Goal: Information Seeking & Learning: Learn about a topic

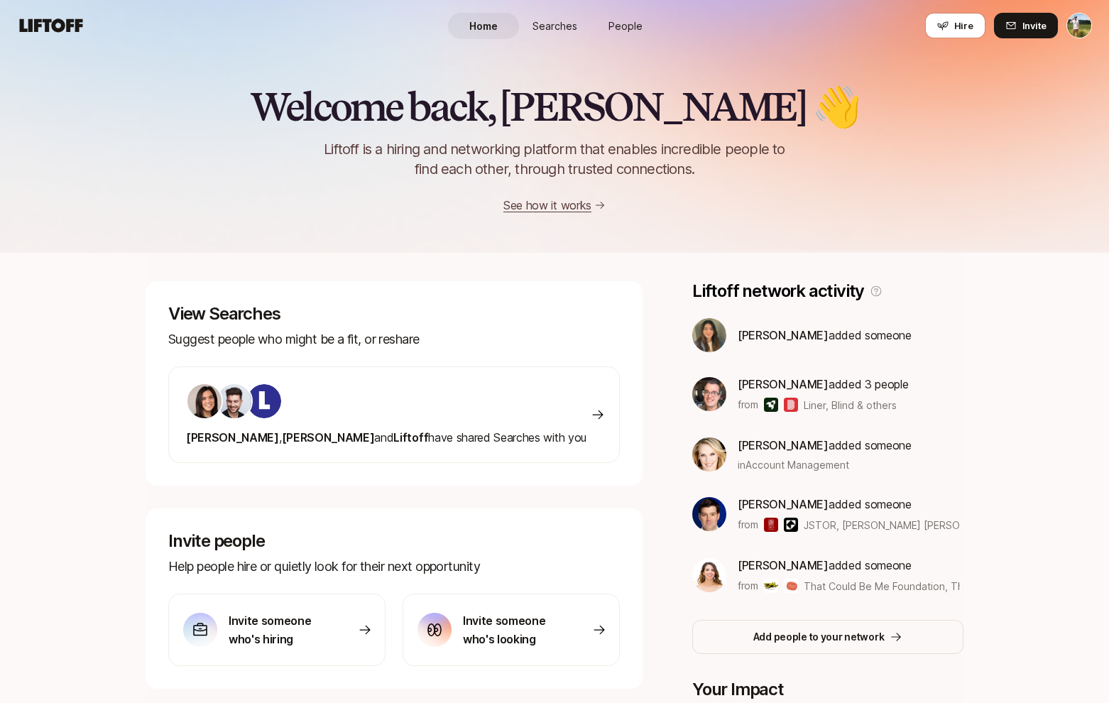
click at [540, 20] on span "Searches" at bounding box center [555, 25] width 45 height 15
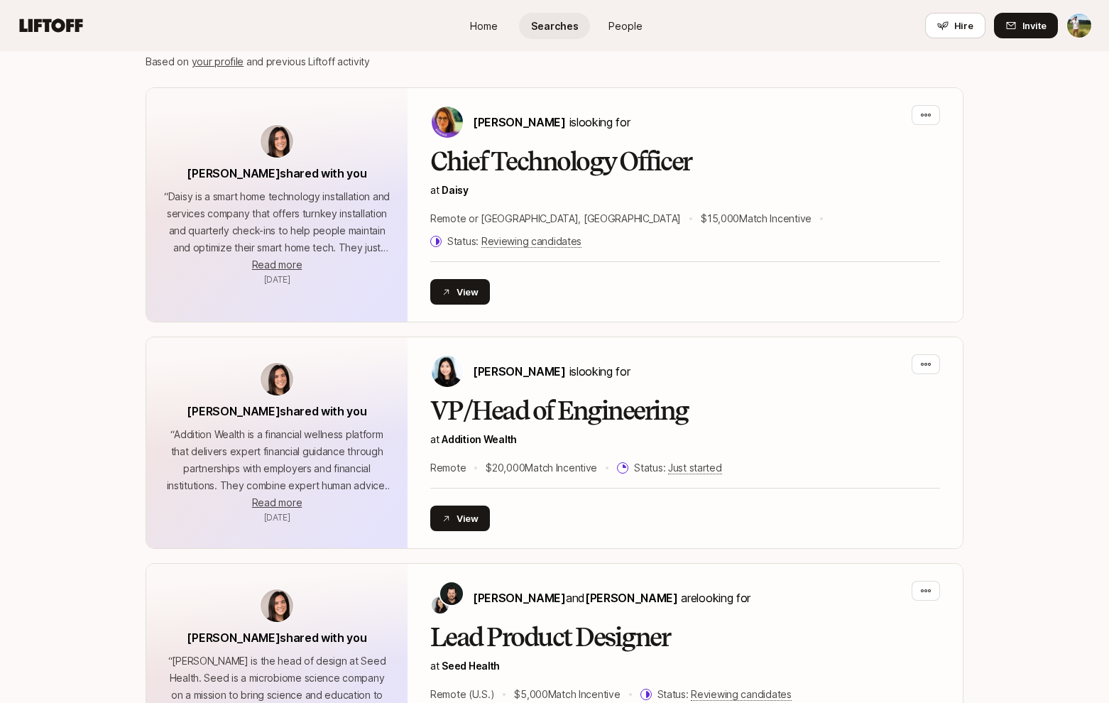
scroll to position [333, 0]
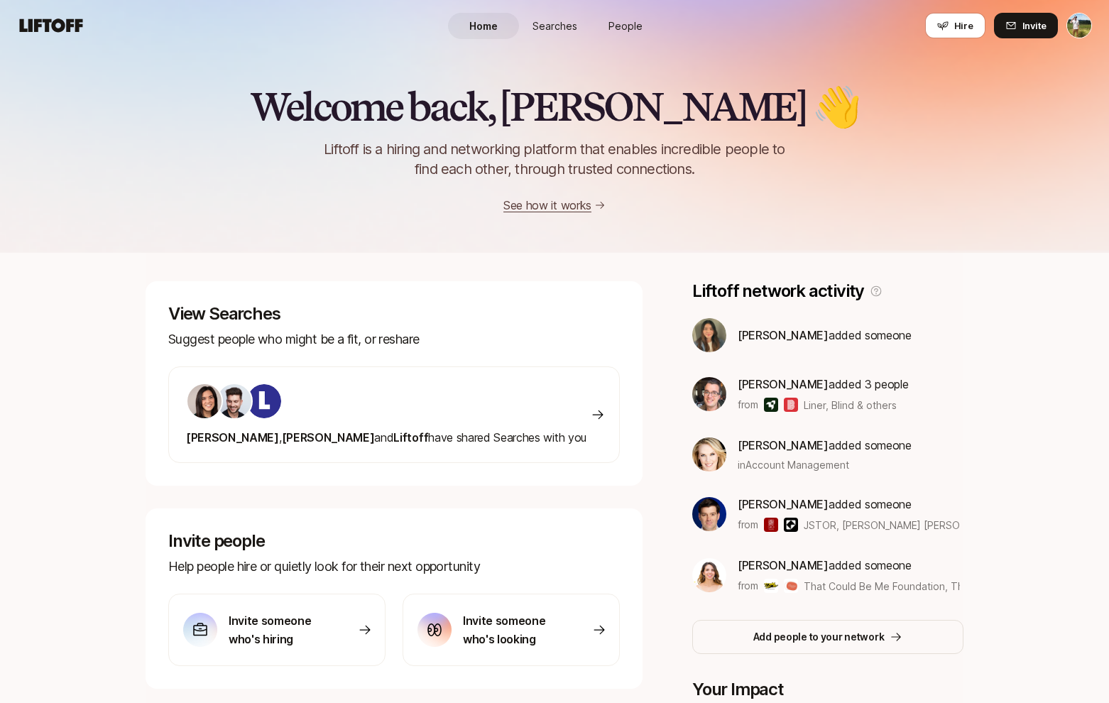
click at [600, 30] on link "People" at bounding box center [625, 26] width 71 height 26
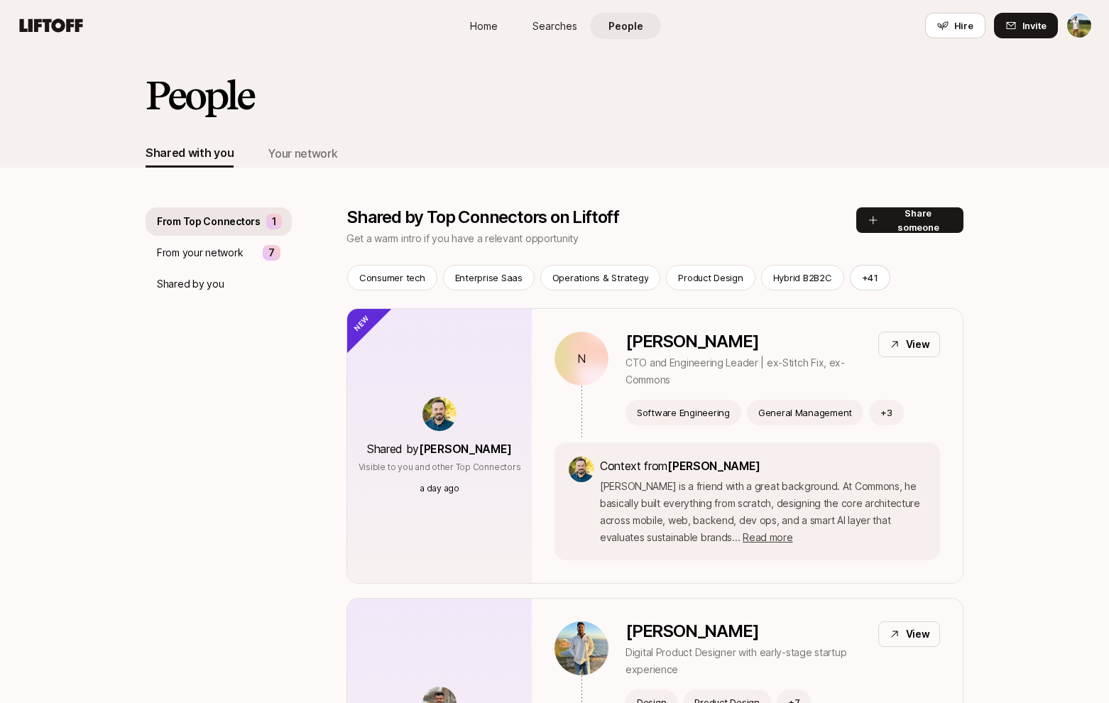
click at [217, 281] on p "Shared by you" at bounding box center [190, 284] width 67 height 17
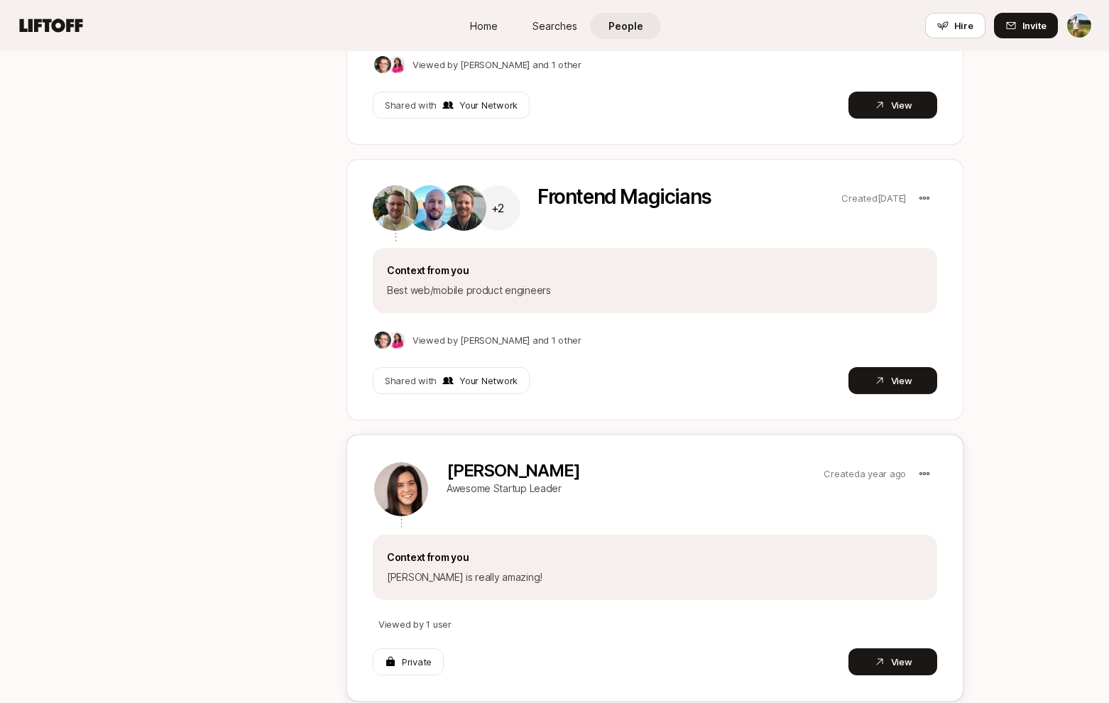
scroll to position [365, 0]
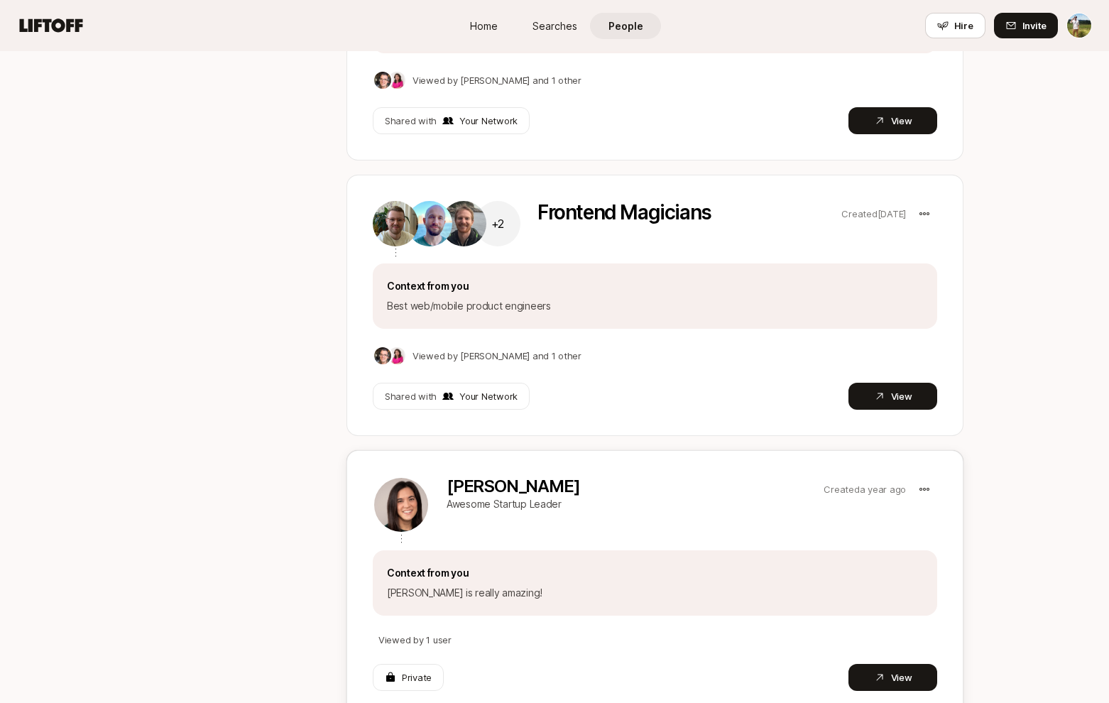
click at [595, 500] on p "Awesome Startup Leader" at bounding box center [632, 504] width 371 height 10
click at [474, 482] on p "[PERSON_NAME]" at bounding box center [632, 487] width 371 height 20
click at [924, 676] on button "View" at bounding box center [893, 677] width 89 height 27
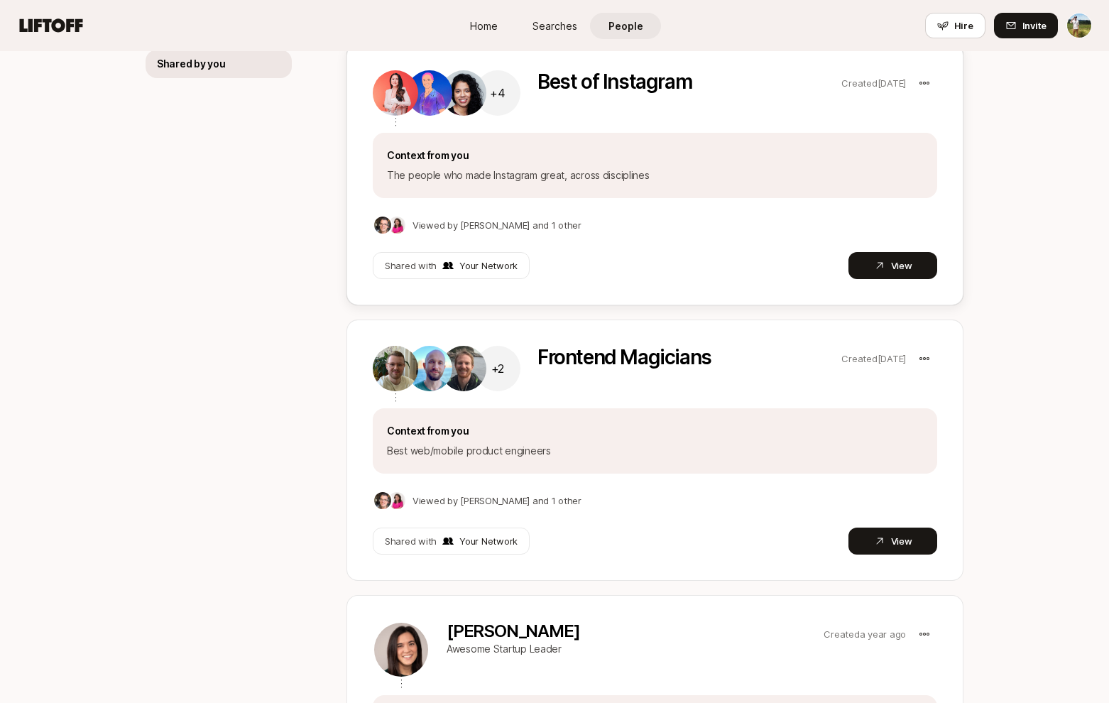
scroll to position [309, 0]
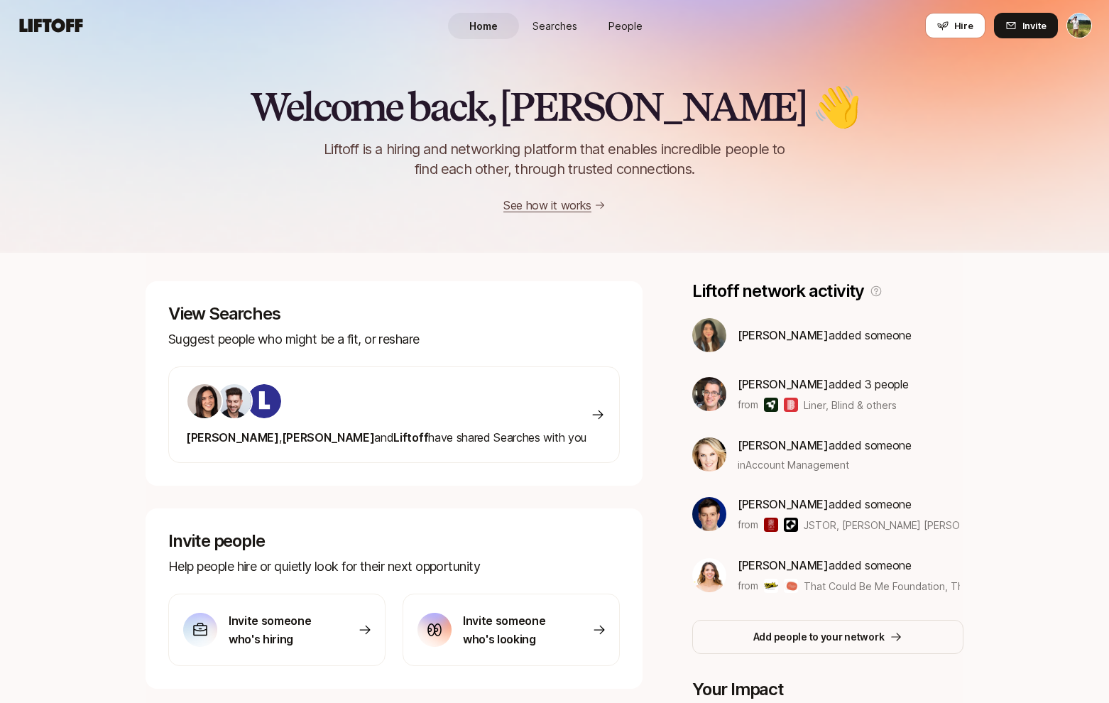
click at [641, 28] on span "People" at bounding box center [626, 25] width 34 height 15
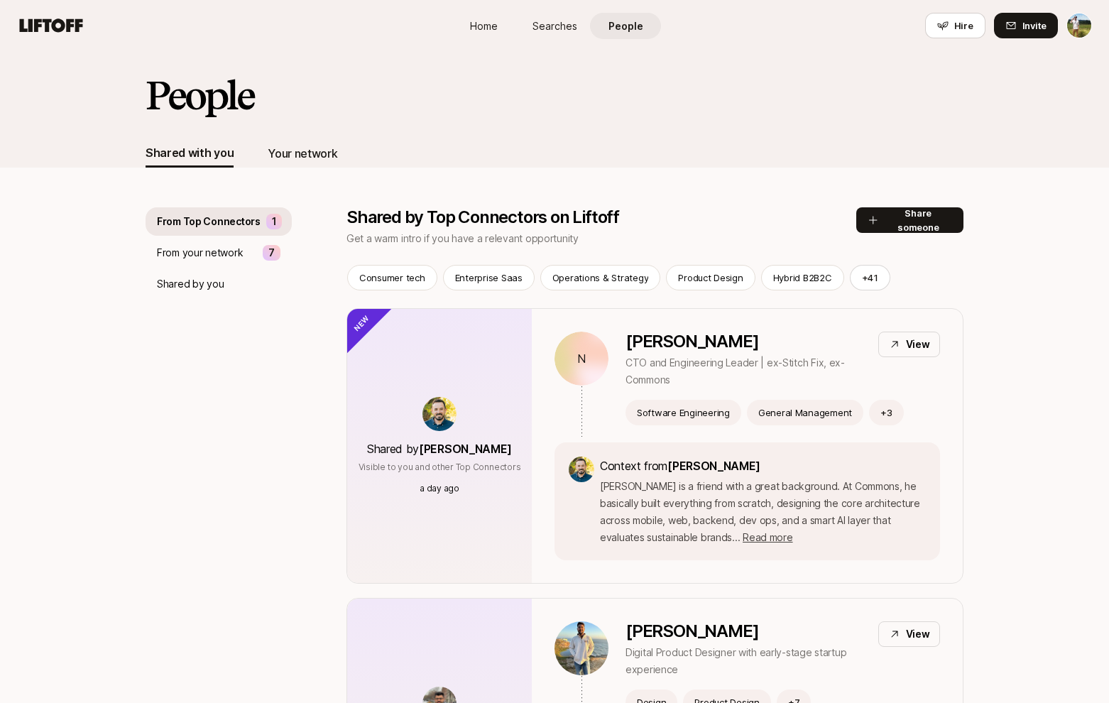
click at [305, 158] on div "Your network" at bounding box center [303, 153] width 70 height 18
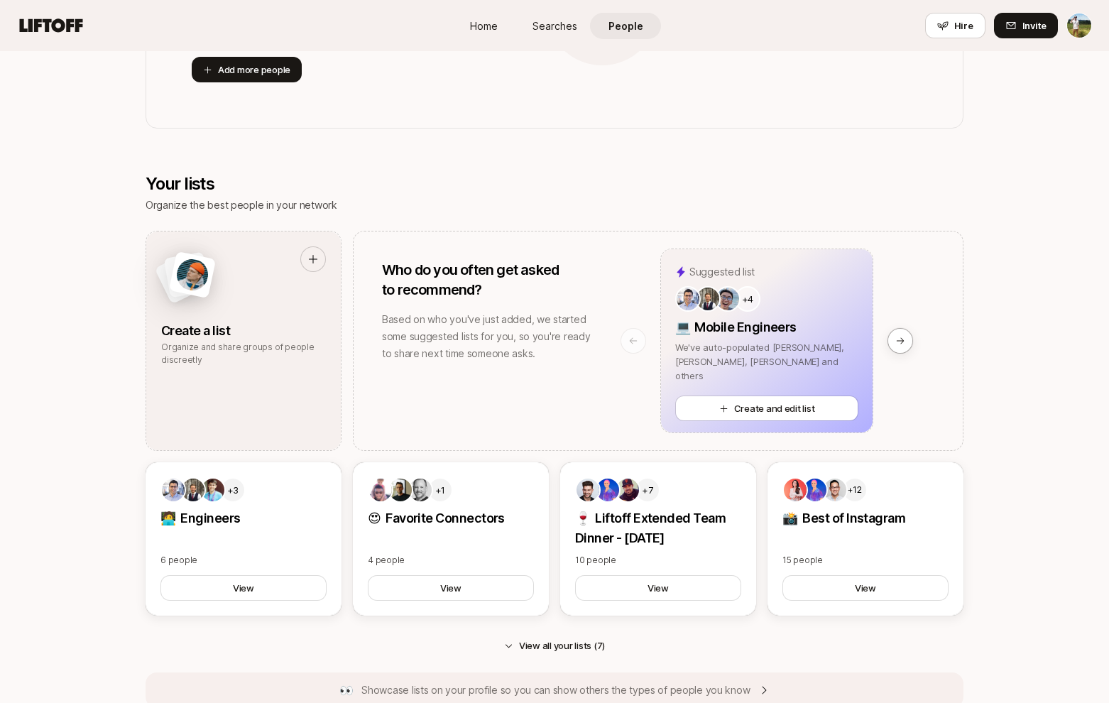
scroll to position [685, 0]
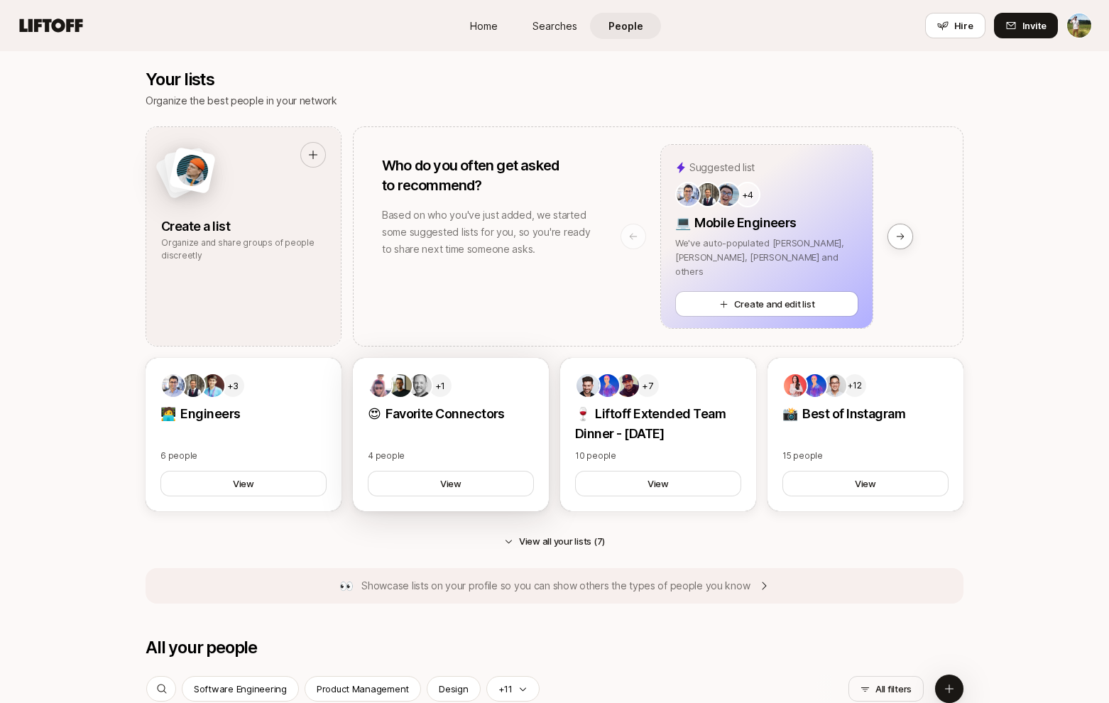
click at [474, 437] on div "+1 😍 Favorite Connectors 4 people View" at bounding box center [451, 434] width 196 height 153
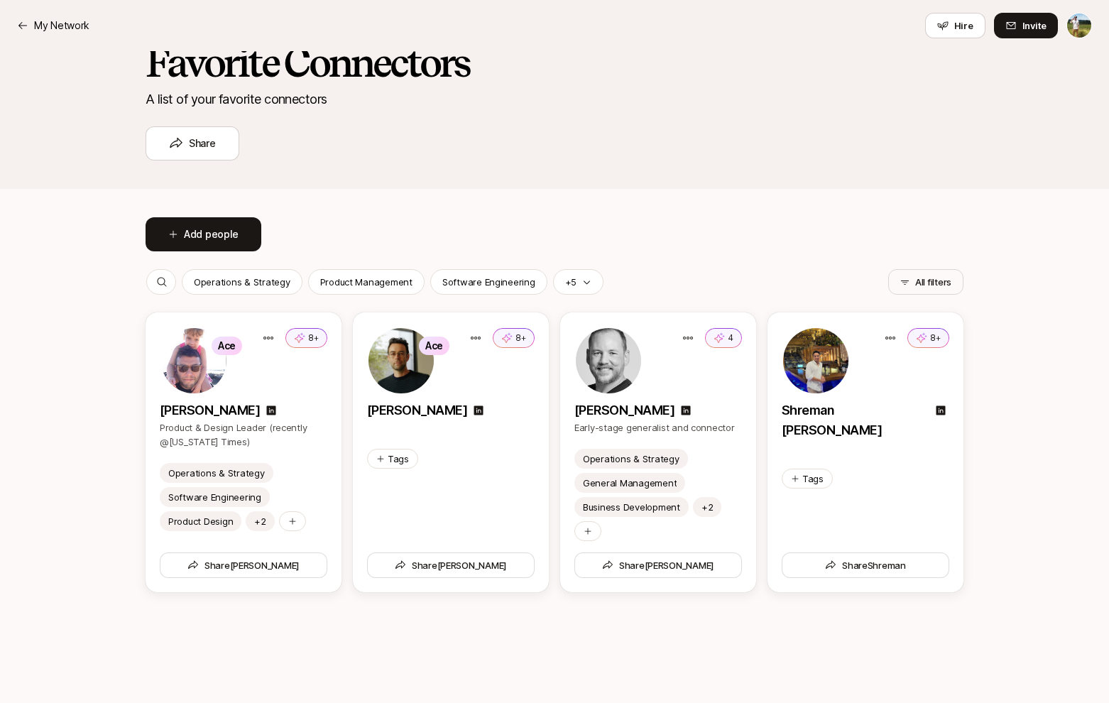
scroll to position [103, 0]
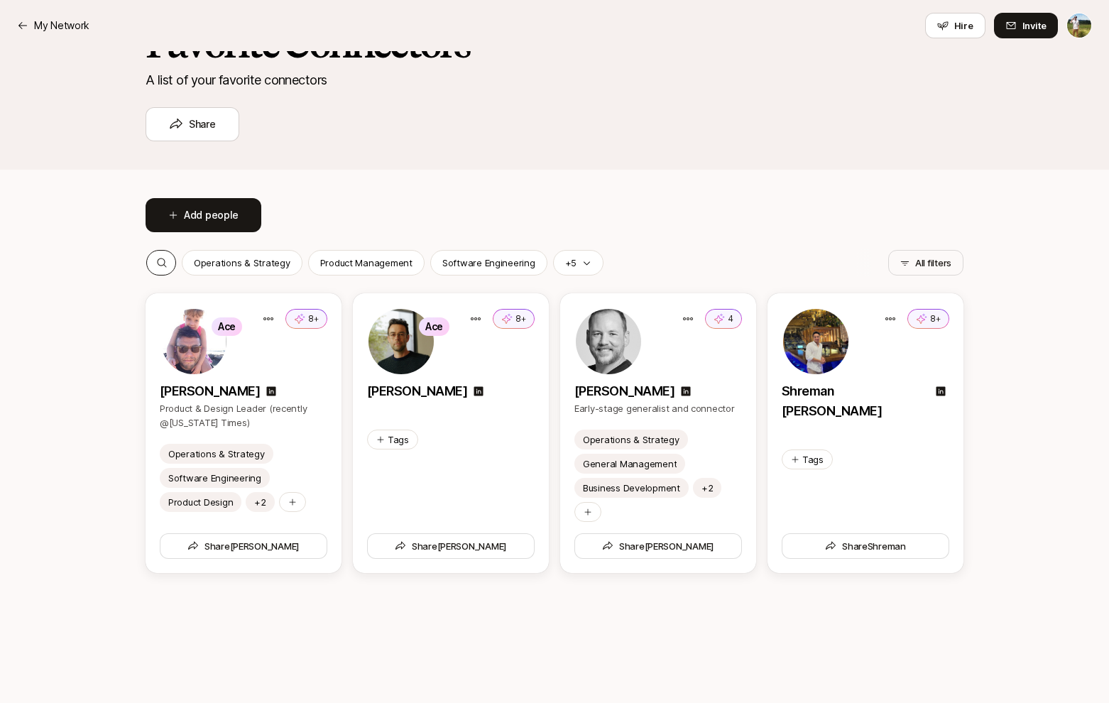
click at [169, 262] on div at bounding box center [162, 263] width 30 height 24
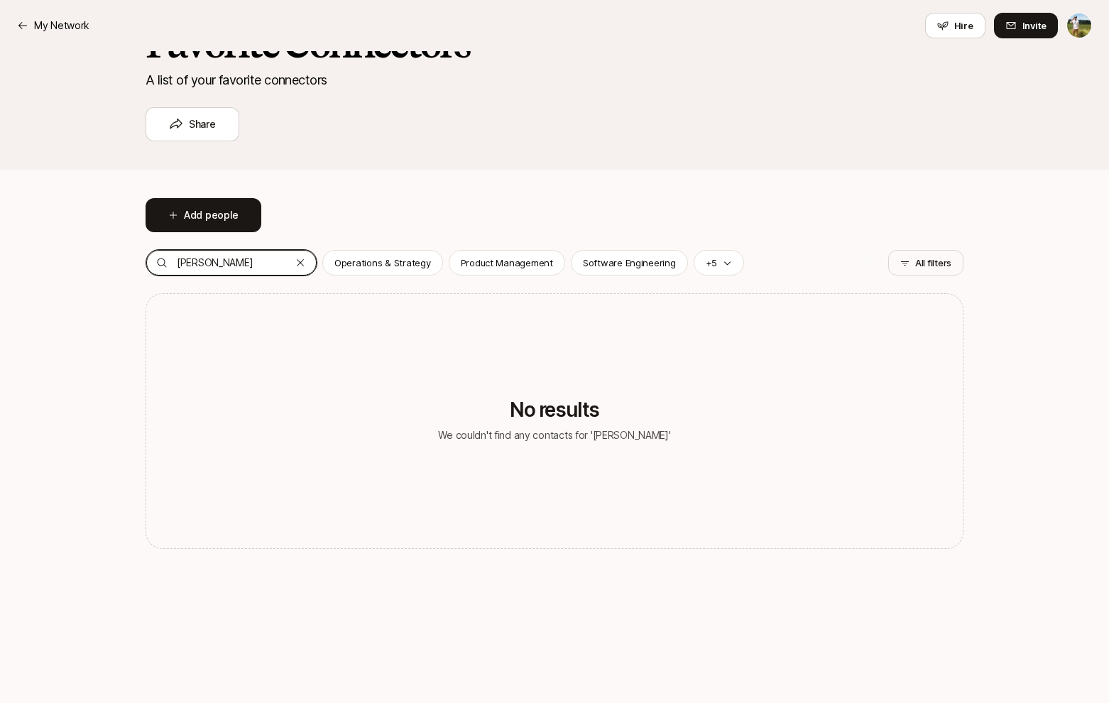
type input "Tyler Kieft"
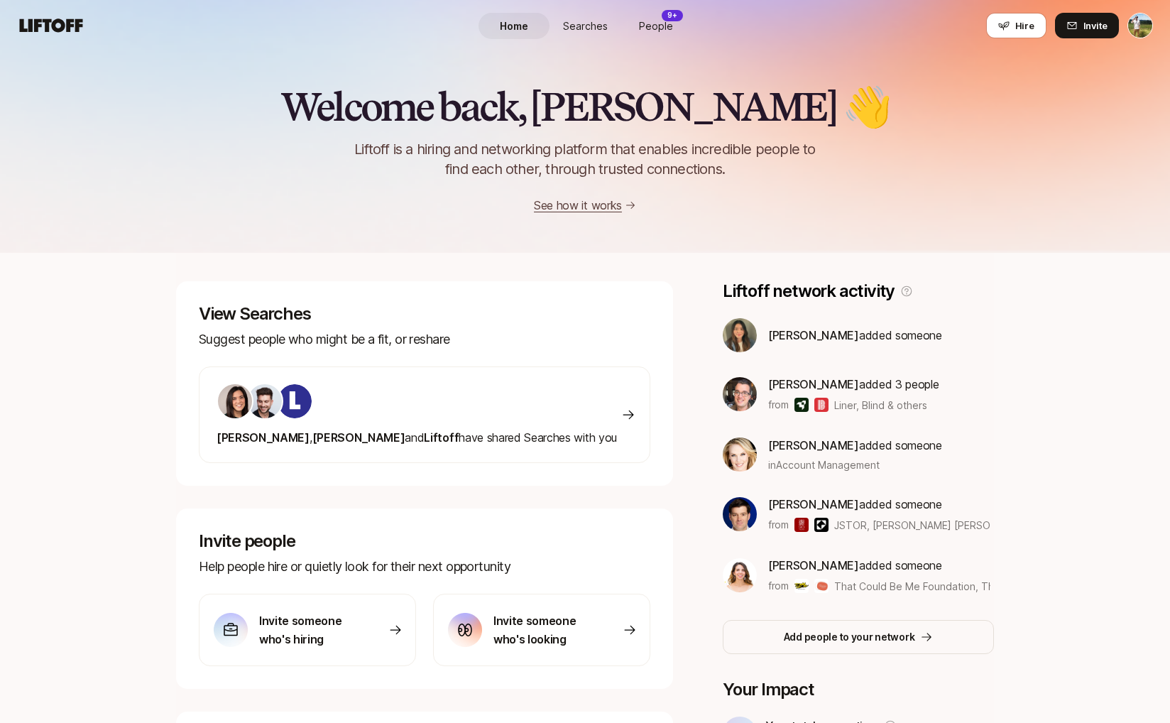
click at [662, 30] on span "People" at bounding box center [656, 25] width 34 height 15
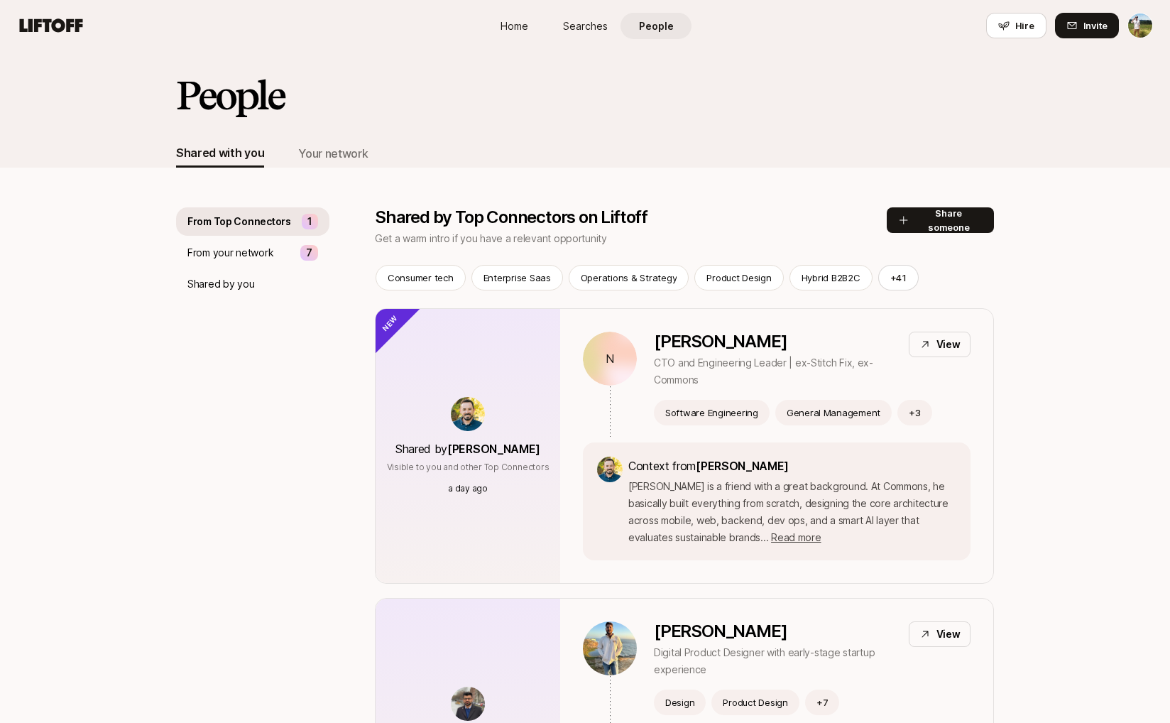
click at [504, 28] on span "Home" at bounding box center [515, 25] width 28 height 15
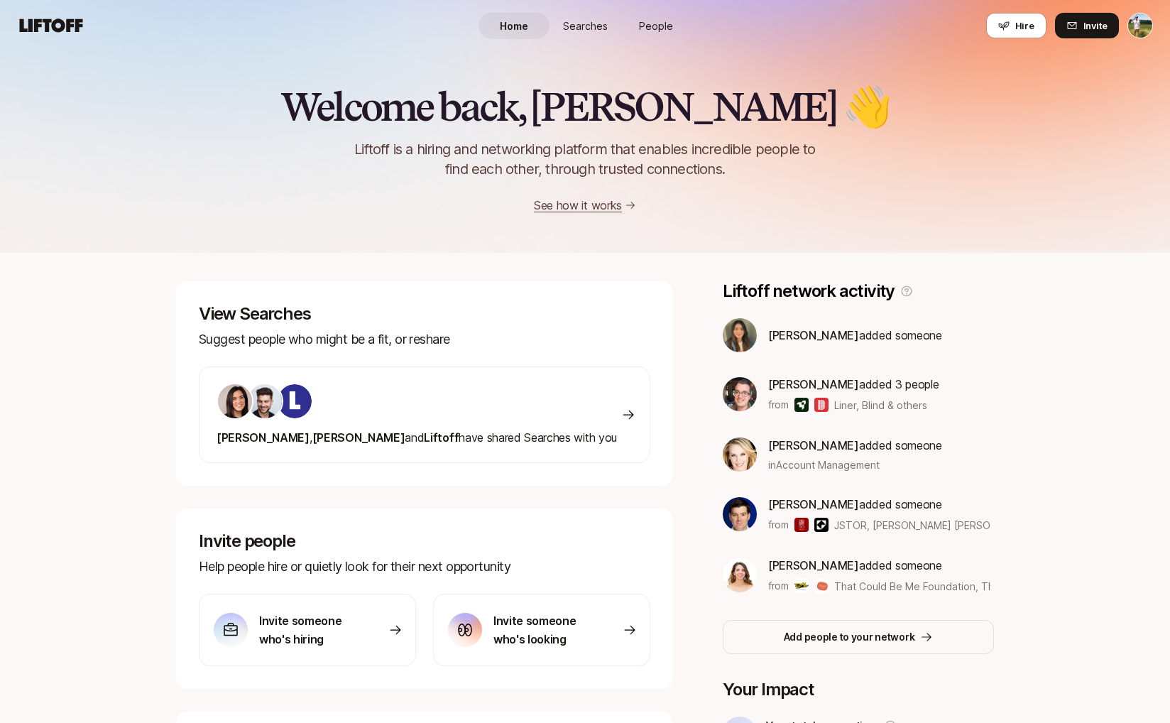
click at [642, 23] on span "People" at bounding box center [656, 25] width 34 height 15
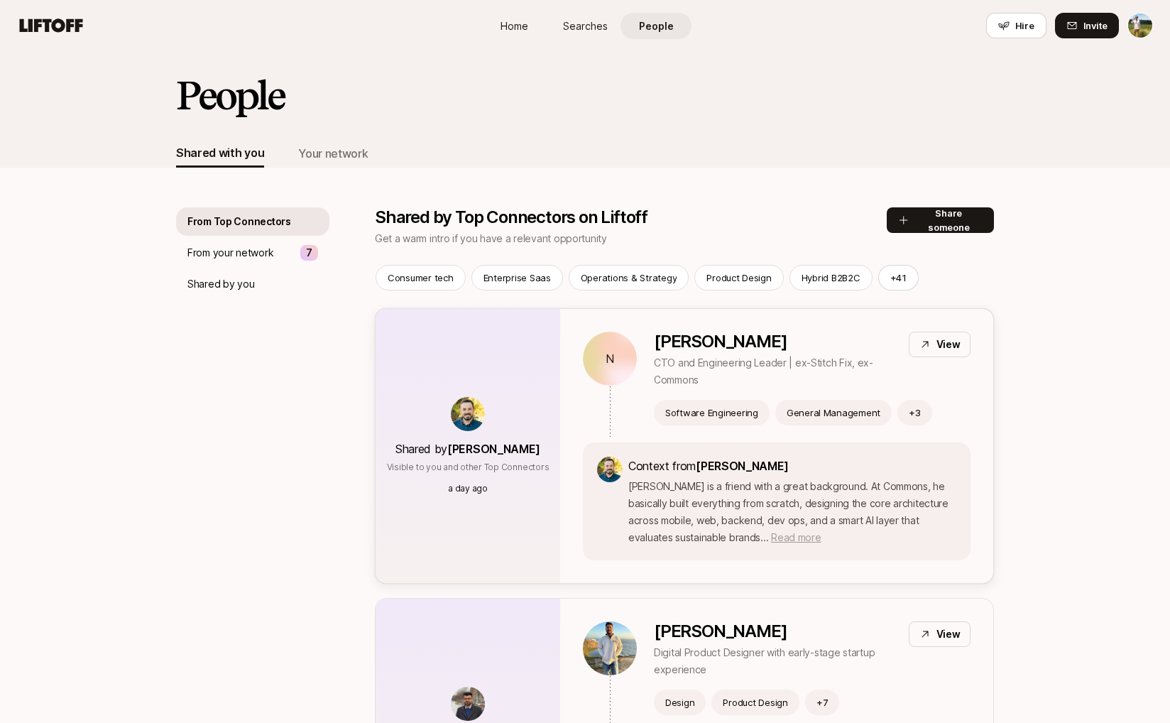
click at [771, 540] on span "Read more" at bounding box center [796, 537] width 50 height 12
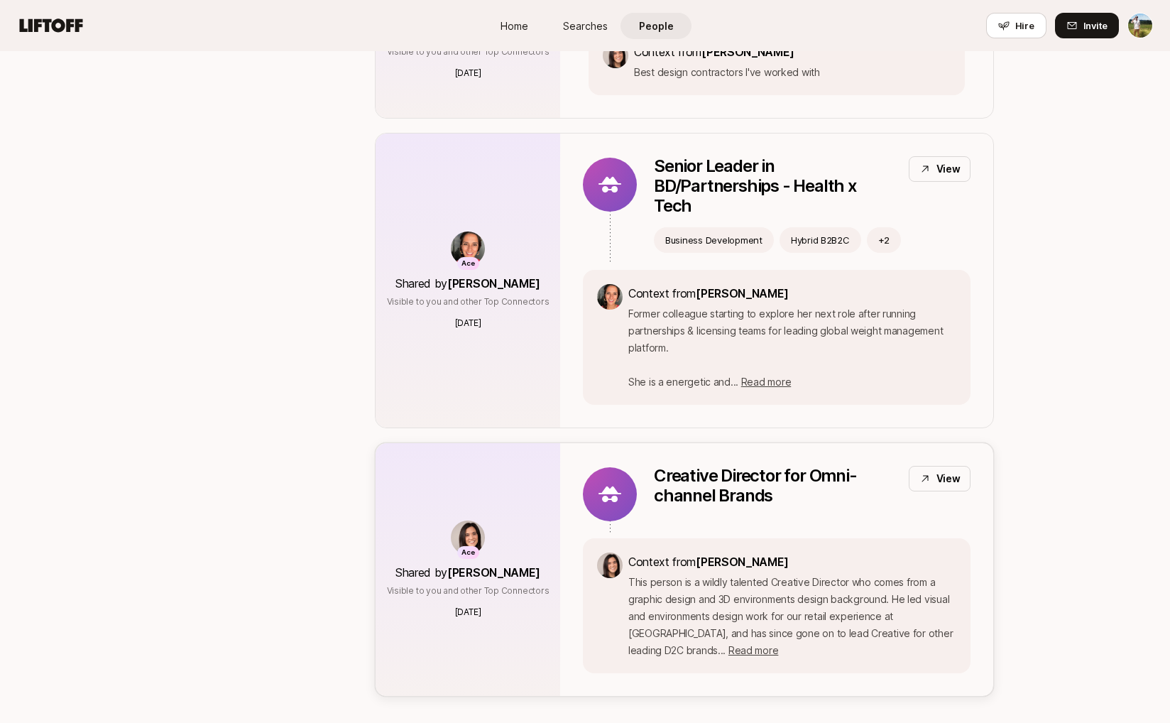
scroll to position [5882, 0]
click at [729, 645] on span "Read more" at bounding box center [754, 651] width 50 height 12
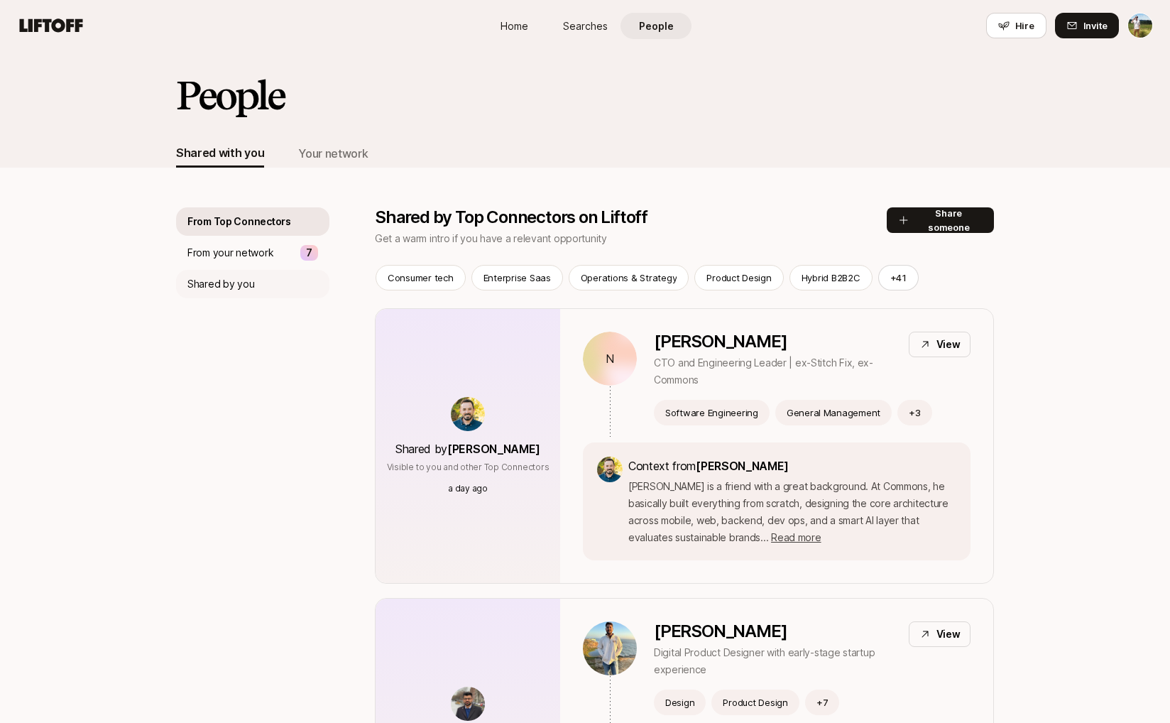
click at [229, 283] on p "Shared by you" at bounding box center [220, 284] width 67 height 17
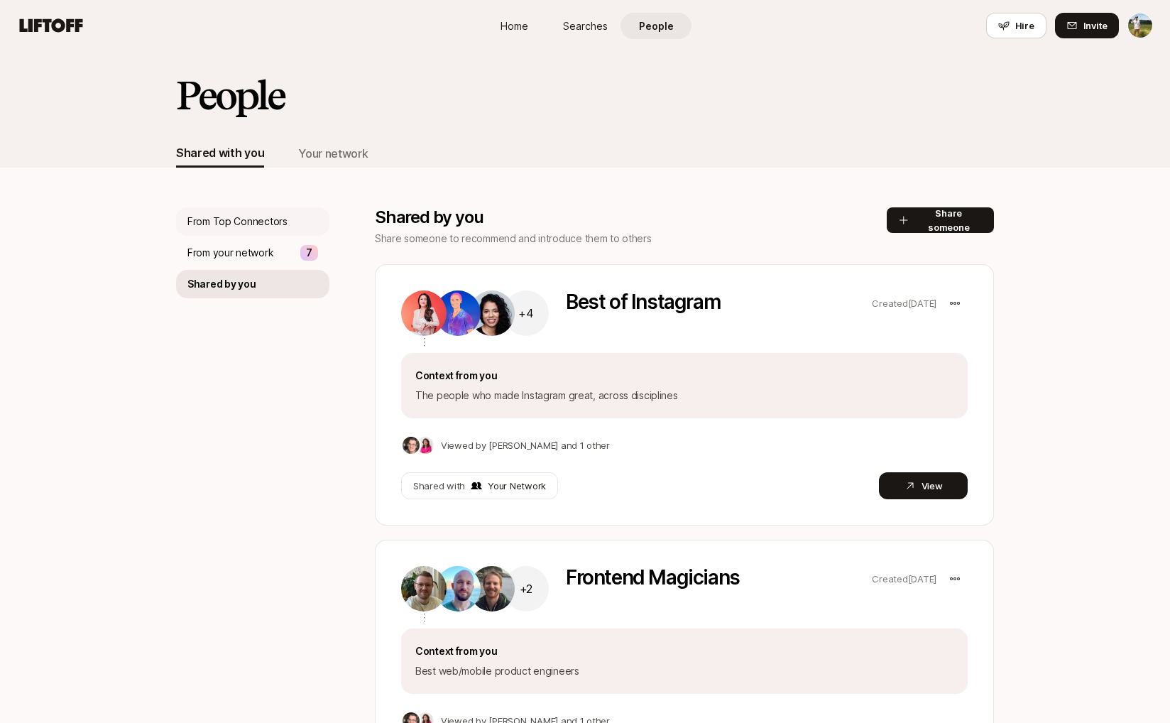
click at [242, 221] on p "From Top Connectors" at bounding box center [237, 221] width 100 height 17
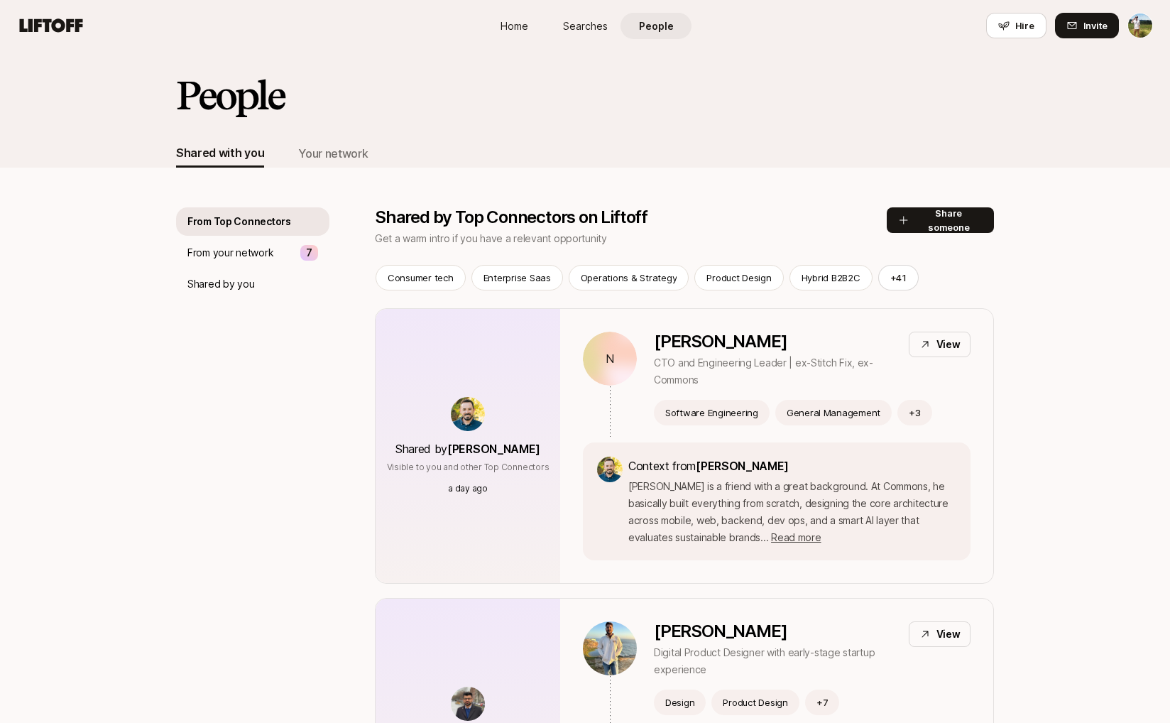
click at [514, 22] on span "Home" at bounding box center [515, 25] width 28 height 15
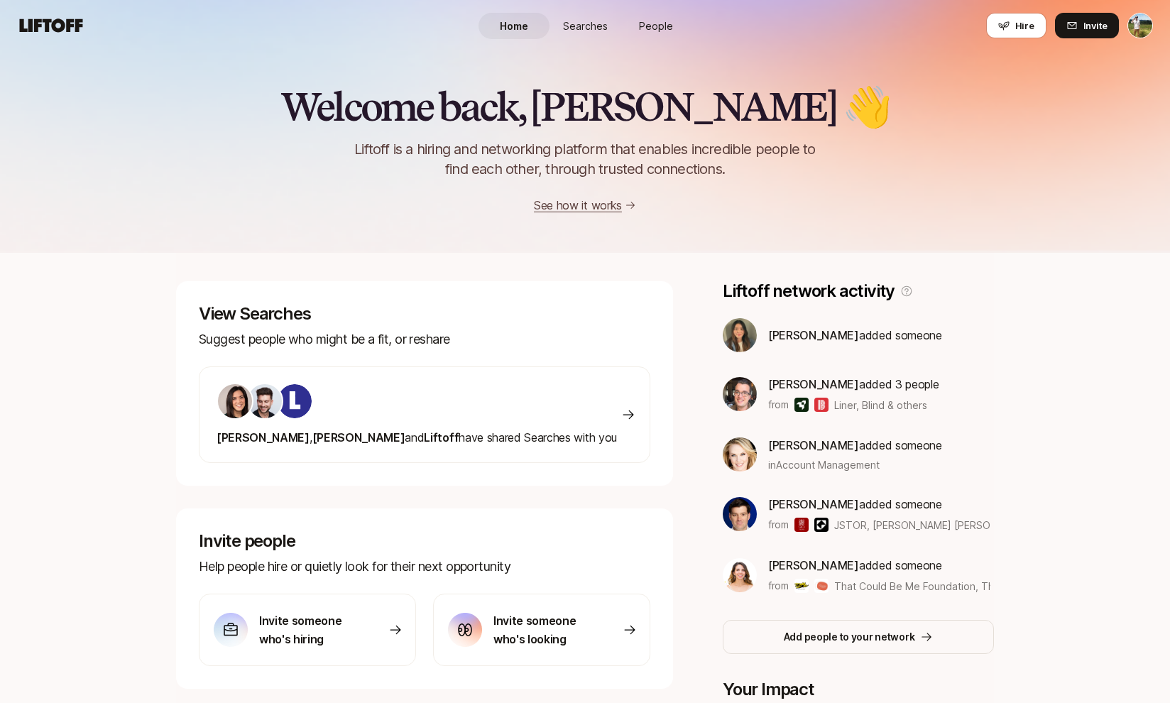
click at [592, 35] on link "Searches" at bounding box center [585, 26] width 71 height 26
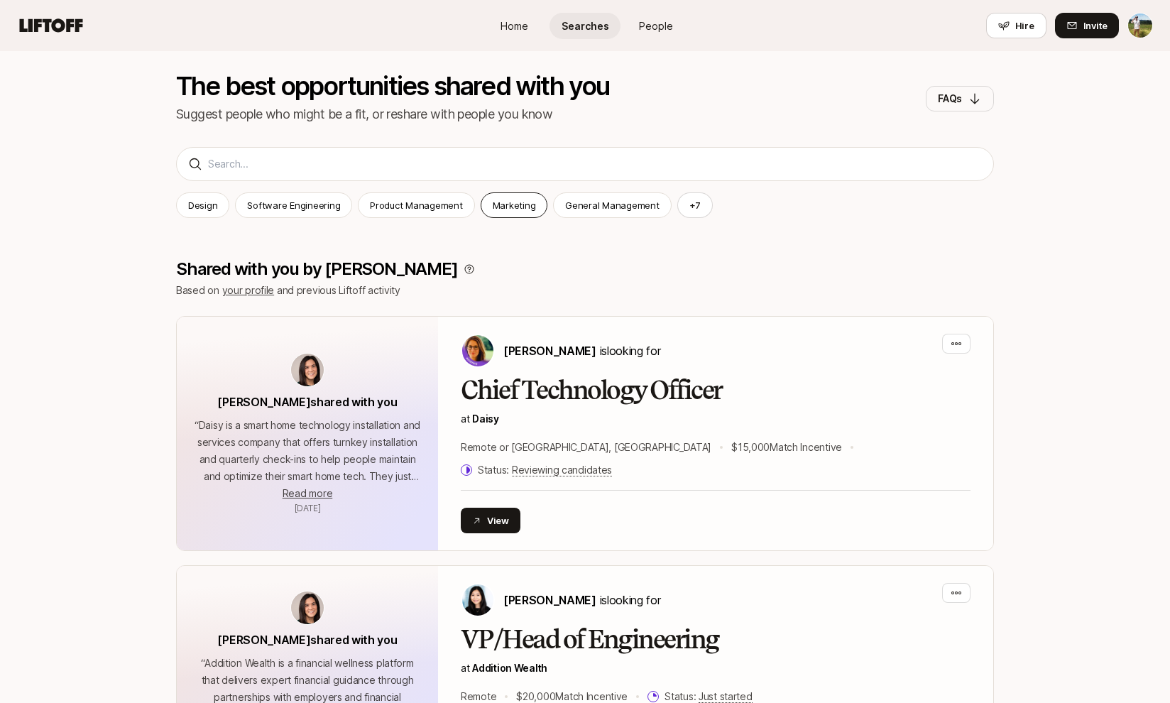
scroll to position [143, 0]
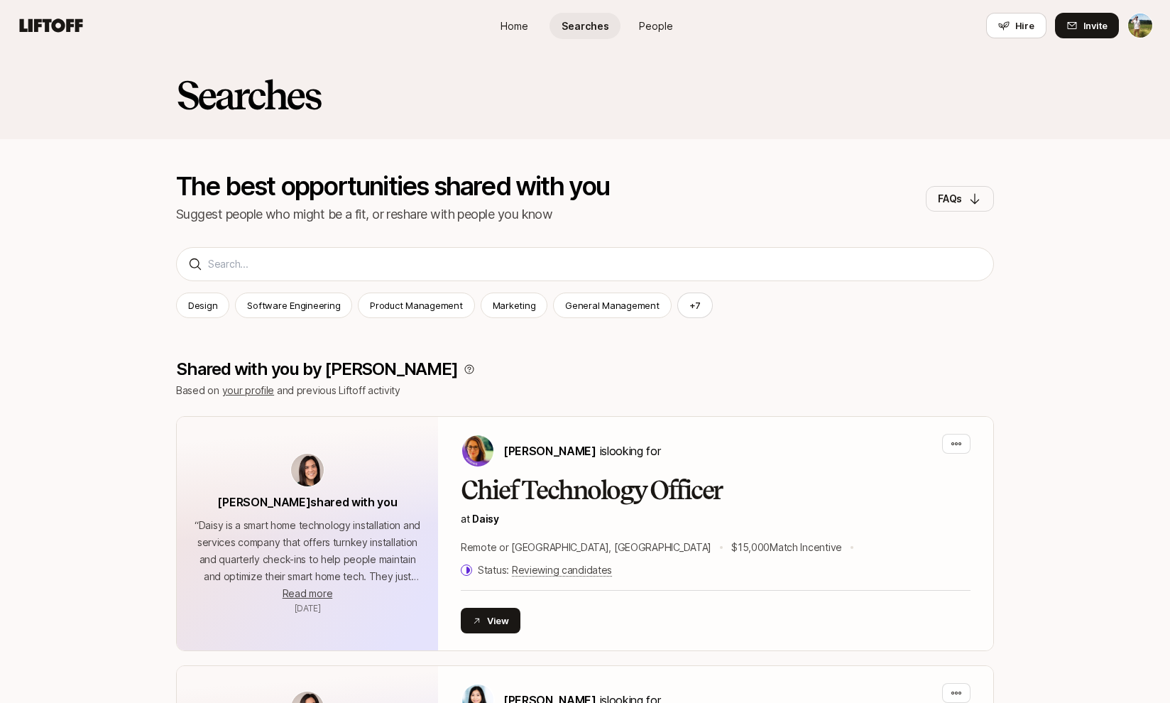
click at [658, 31] on span "People" at bounding box center [656, 25] width 34 height 15
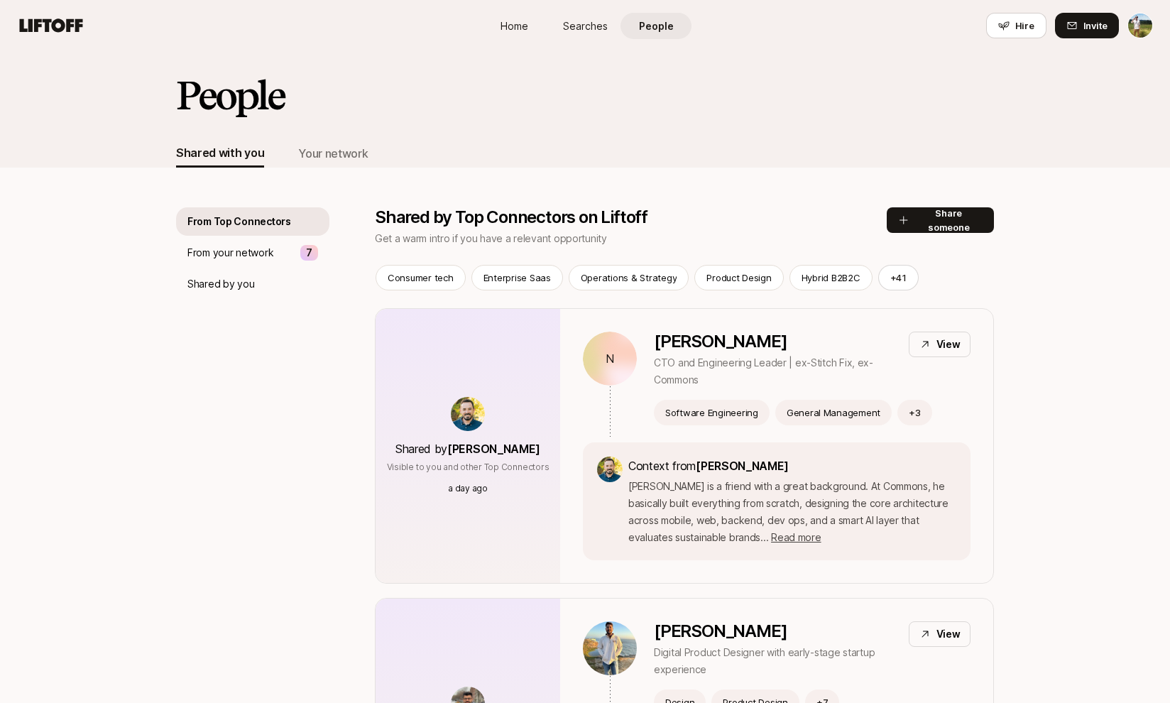
click at [575, 26] on span "Searches" at bounding box center [585, 25] width 45 height 15
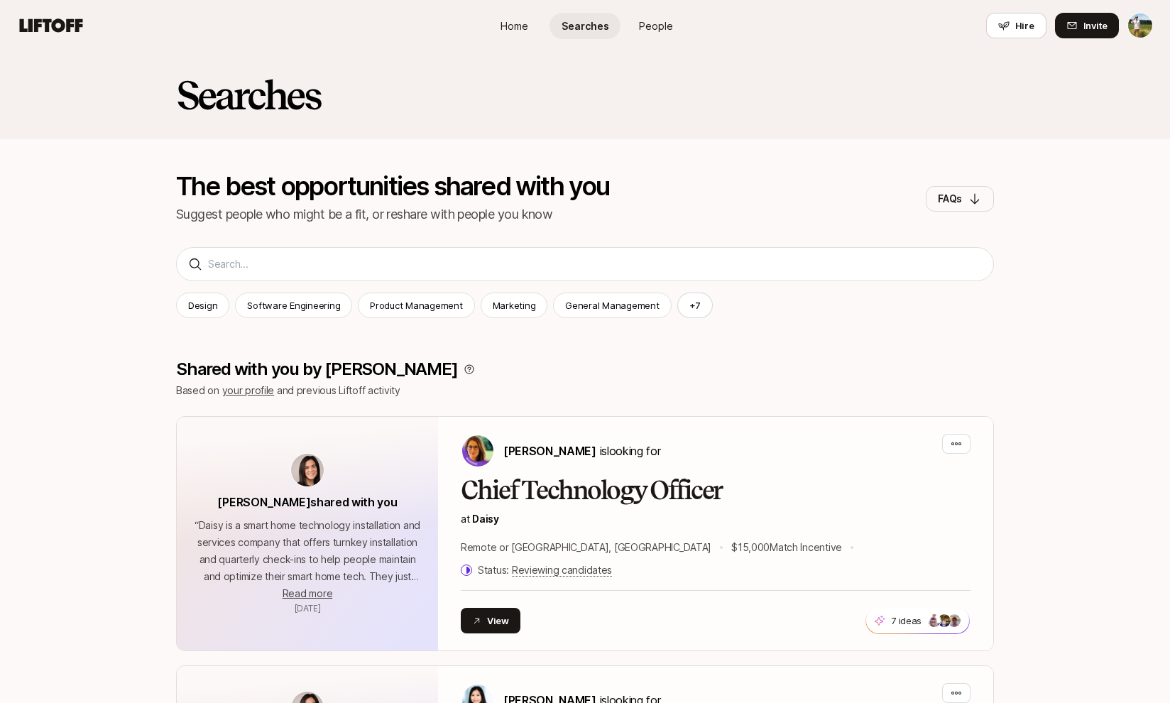
click at [518, 26] on span "Home" at bounding box center [515, 25] width 28 height 15
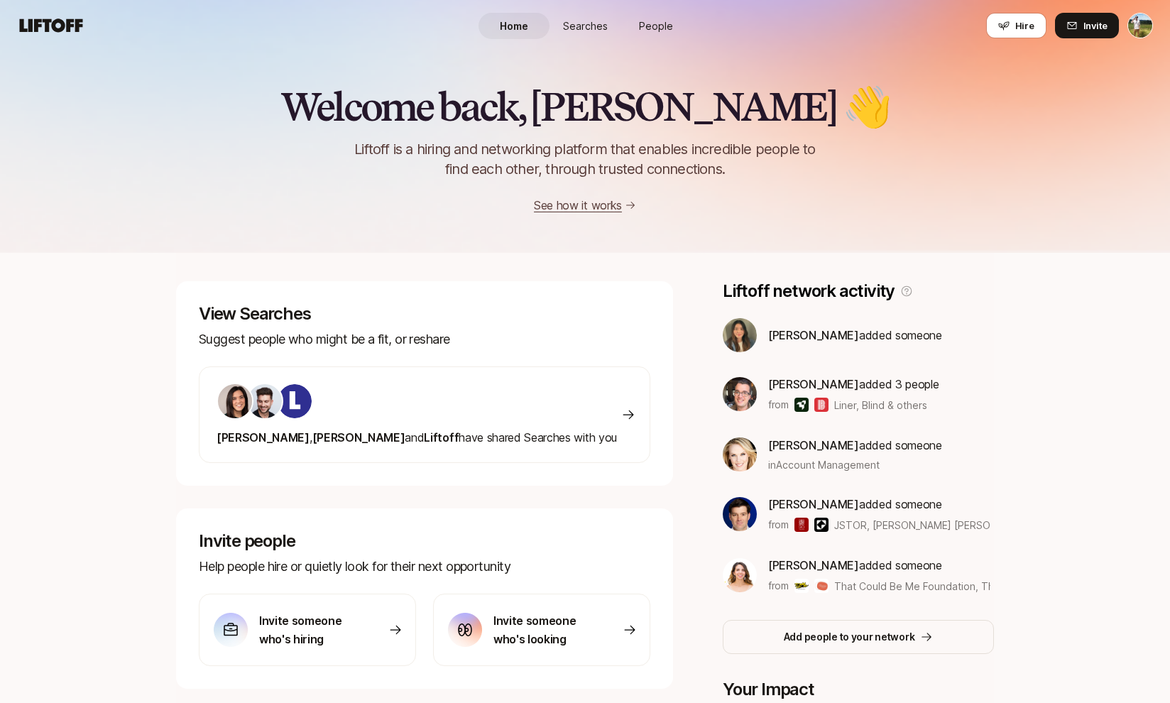
click at [695, 4] on nav "Home Searches People Hire Hire Invite" at bounding box center [585, 25] width 1170 height 51
click at [668, 26] on span "People" at bounding box center [656, 25] width 34 height 15
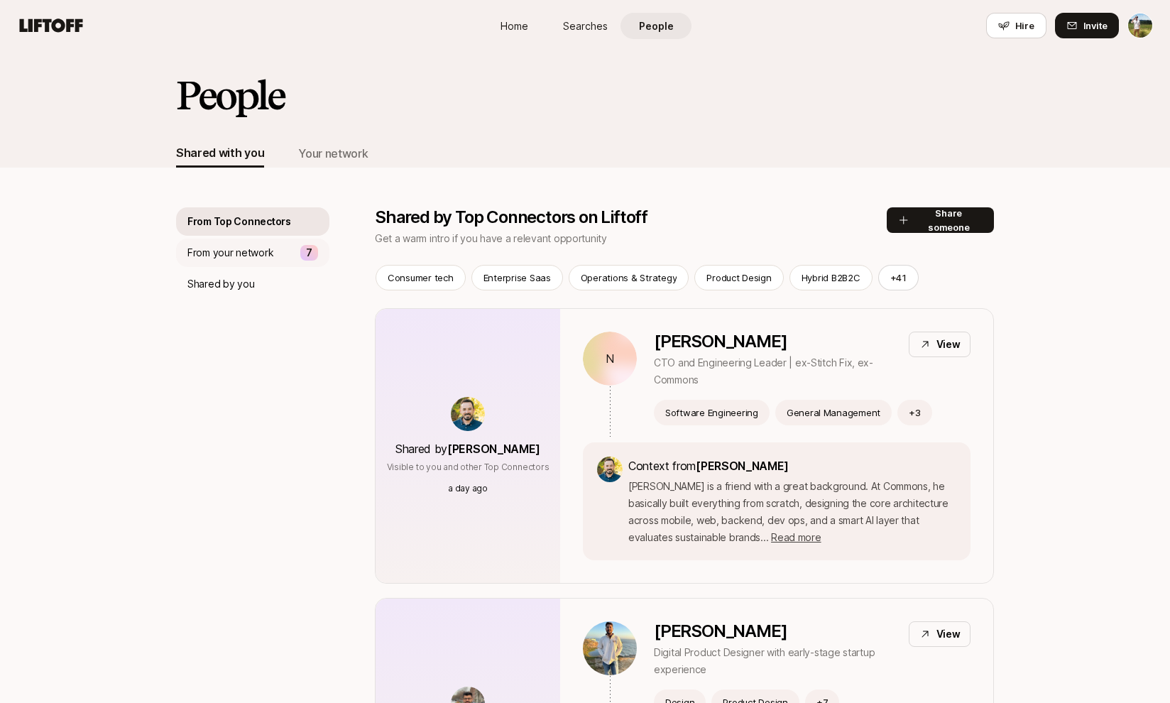
click at [266, 254] on p "From your network" at bounding box center [230, 252] width 86 height 17
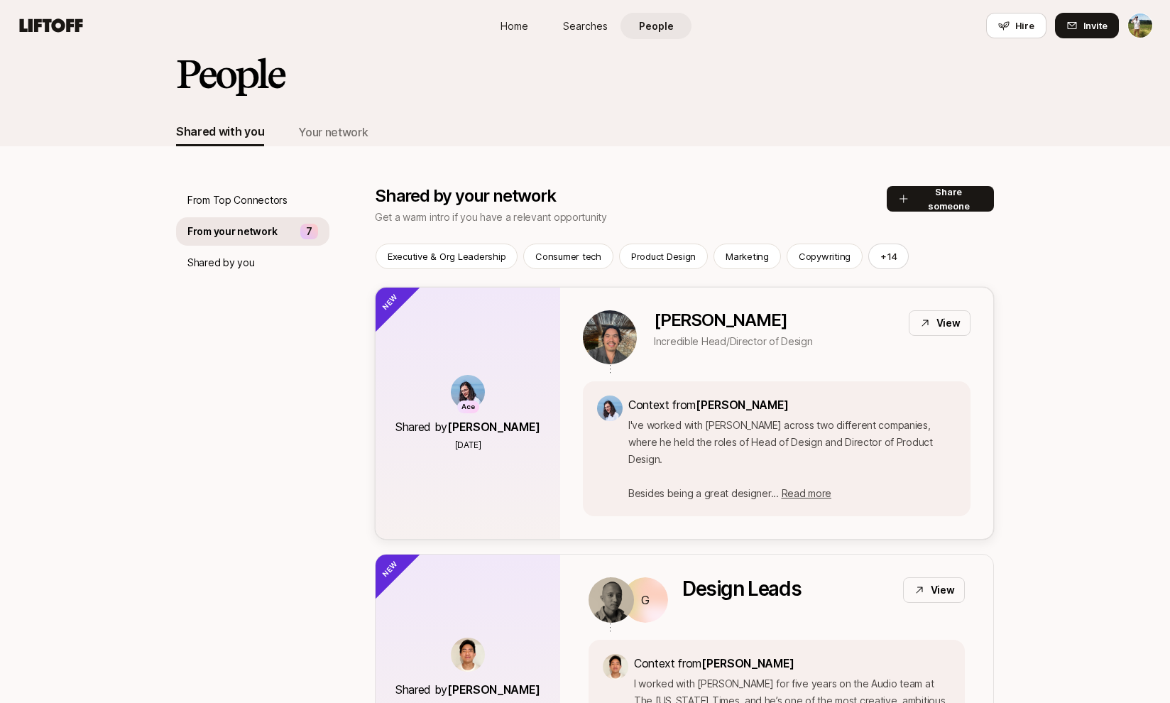
scroll to position [23, 0]
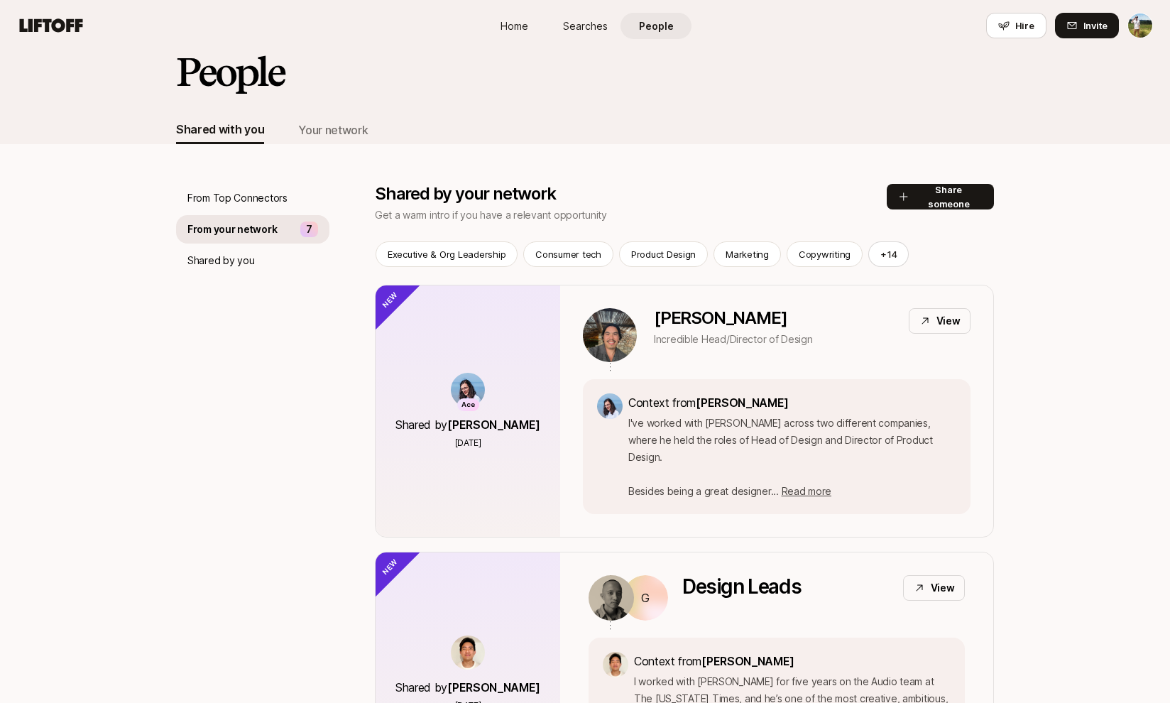
click at [504, 24] on span "Home" at bounding box center [515, 25] width 28 height 15
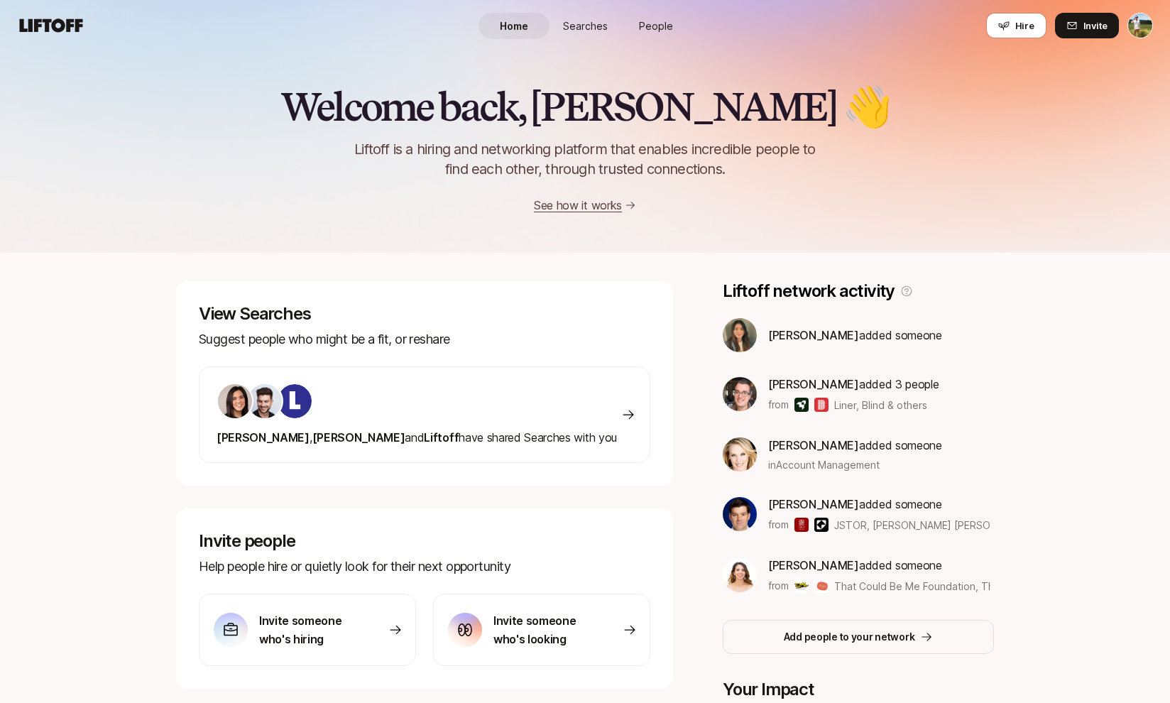
click at [652, 21] on span "People" at bounding box center [656, 25] width 34 height 15
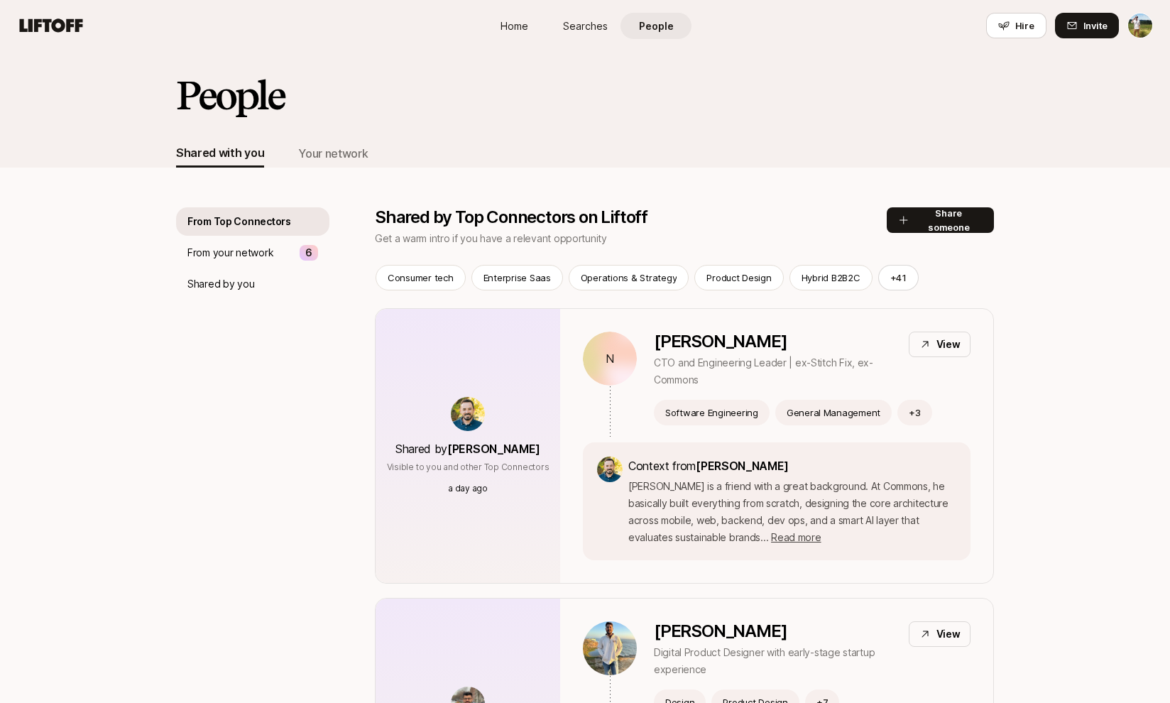
click at [595, 21] on span "Searches" at bounding box center [585, 25] width 45 height 15
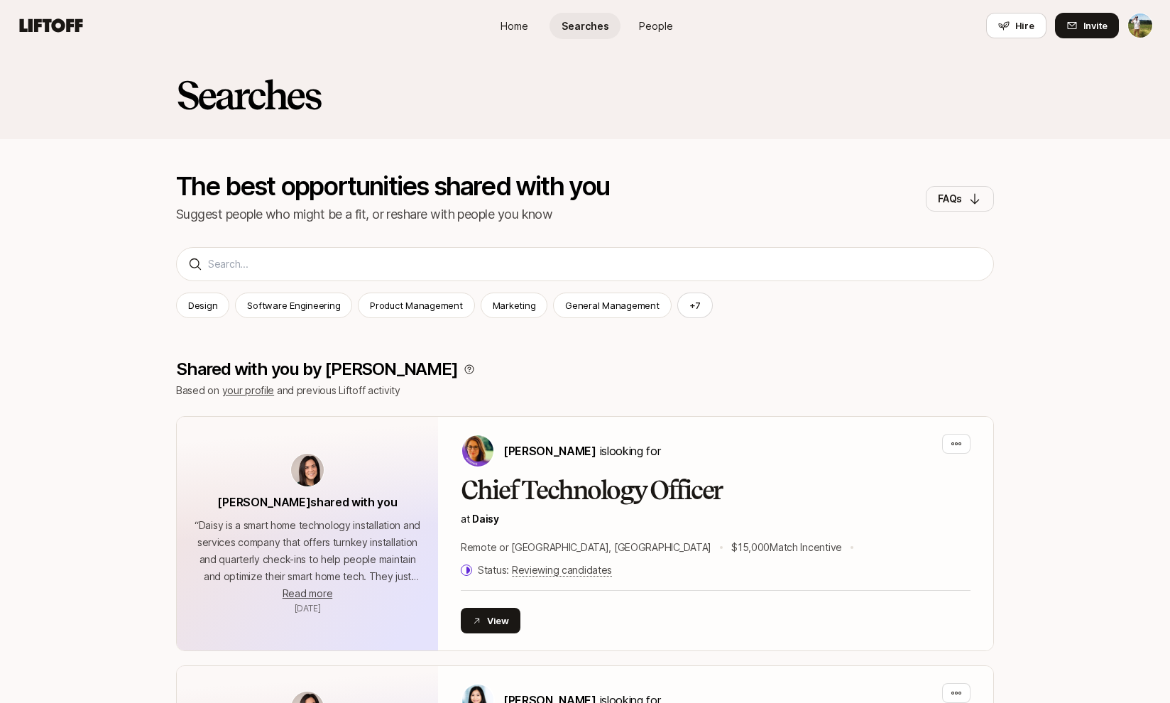
click at [668, 21] on span "People" at bounding box center [656, 25] width 34 height 15
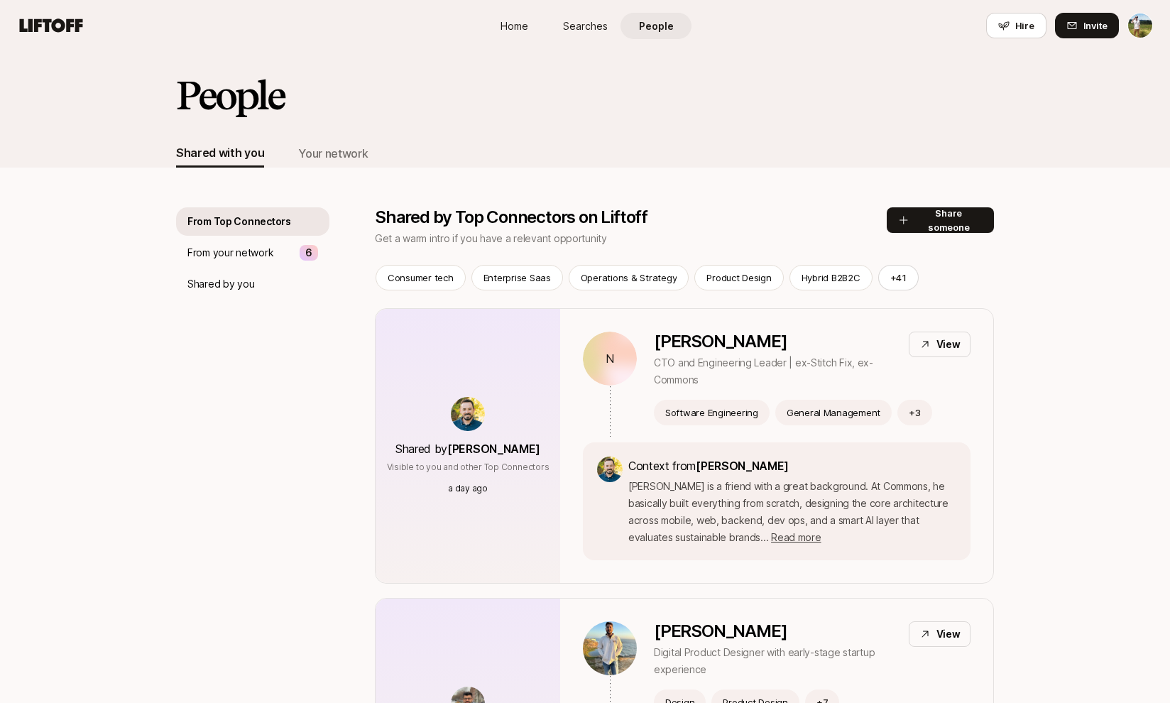
click at [505, 24] on span "Home" at bounding box center [515, 25] width 28 height 15
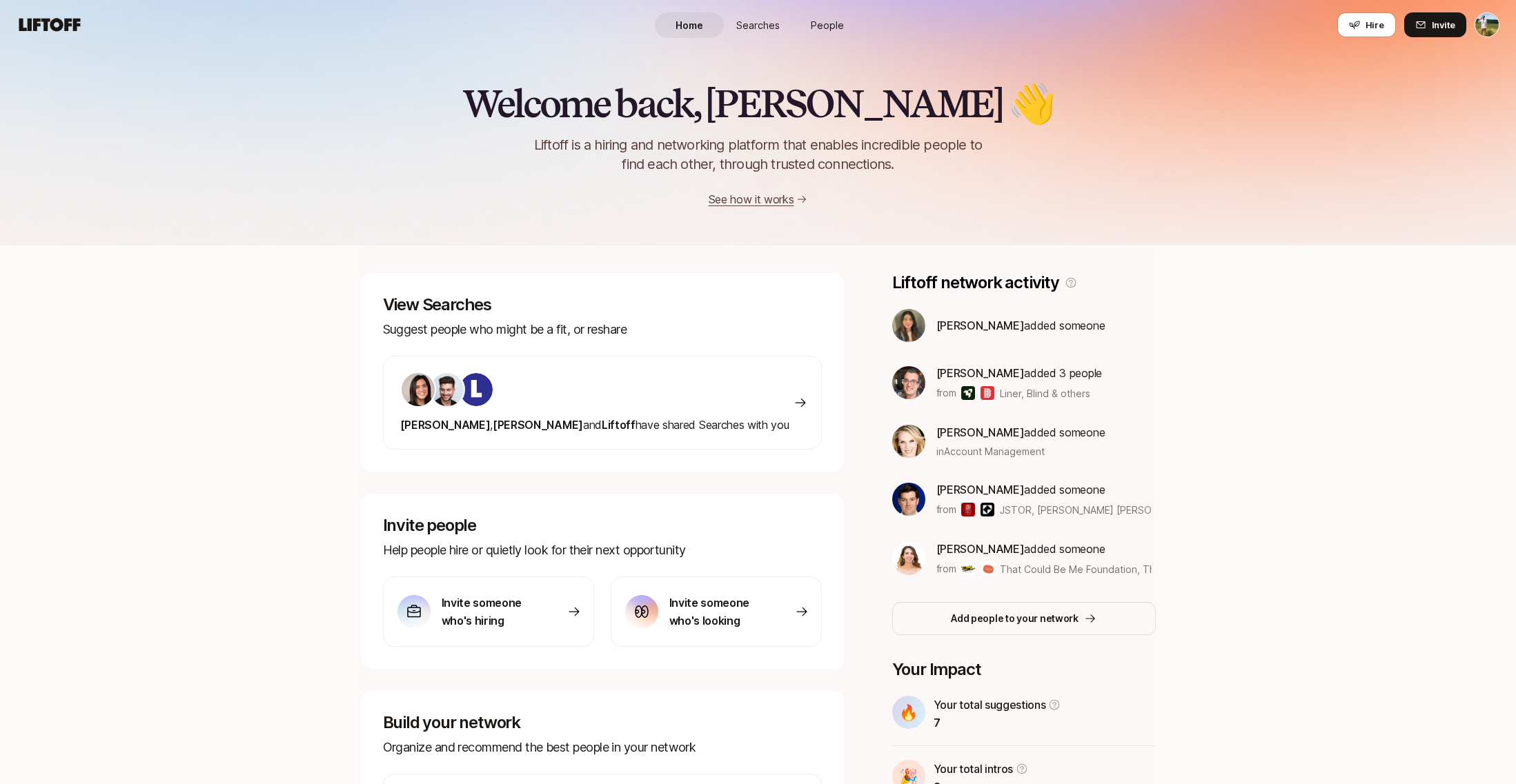
click at [759, 11] on div "Home Searches People Hire" at bounding box center [758, 24] width 207 height 50
click at [759, 18] on span "Searches" at bounding box center [758, 24] width 44 height 15
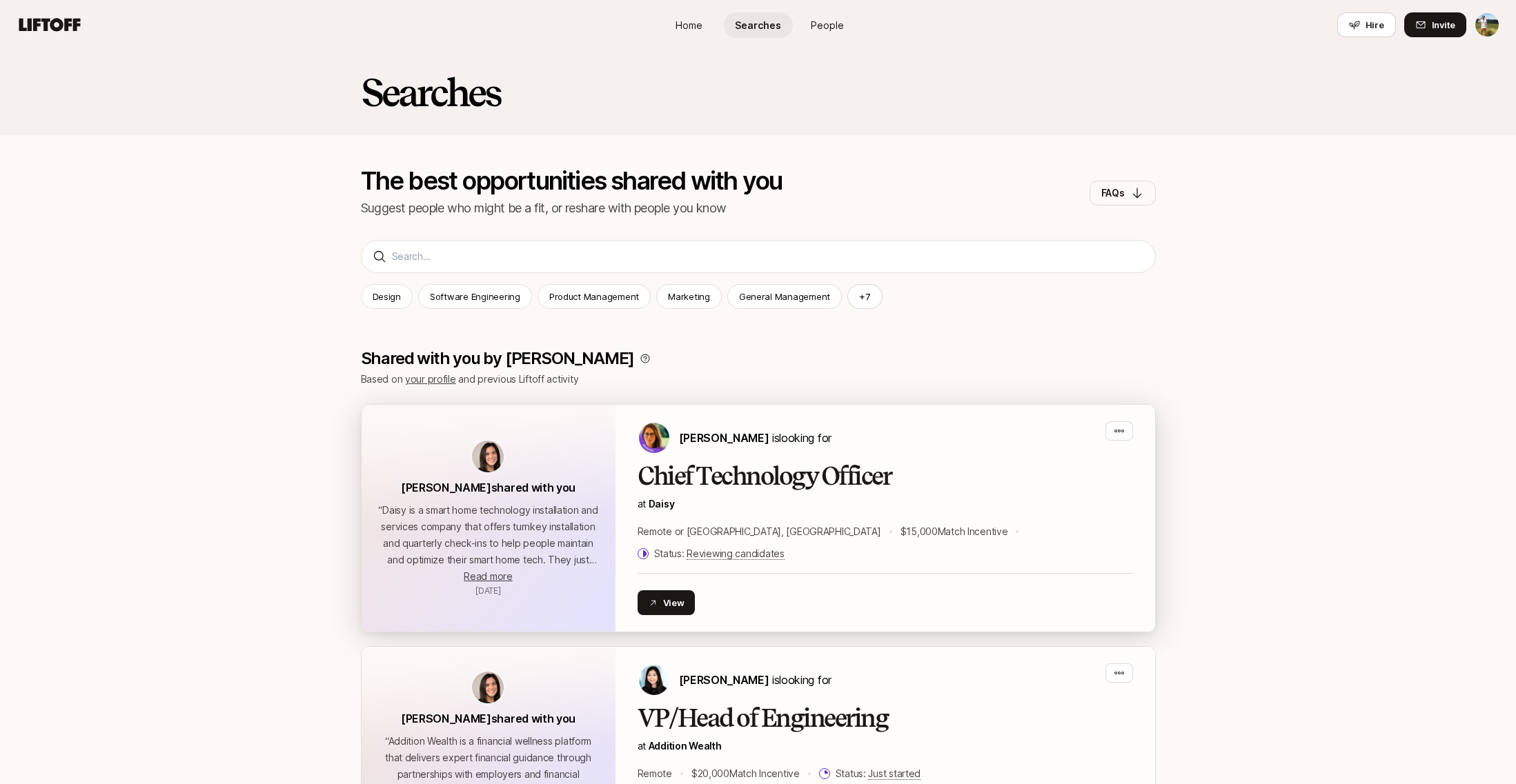
scroll to position [219, 0]
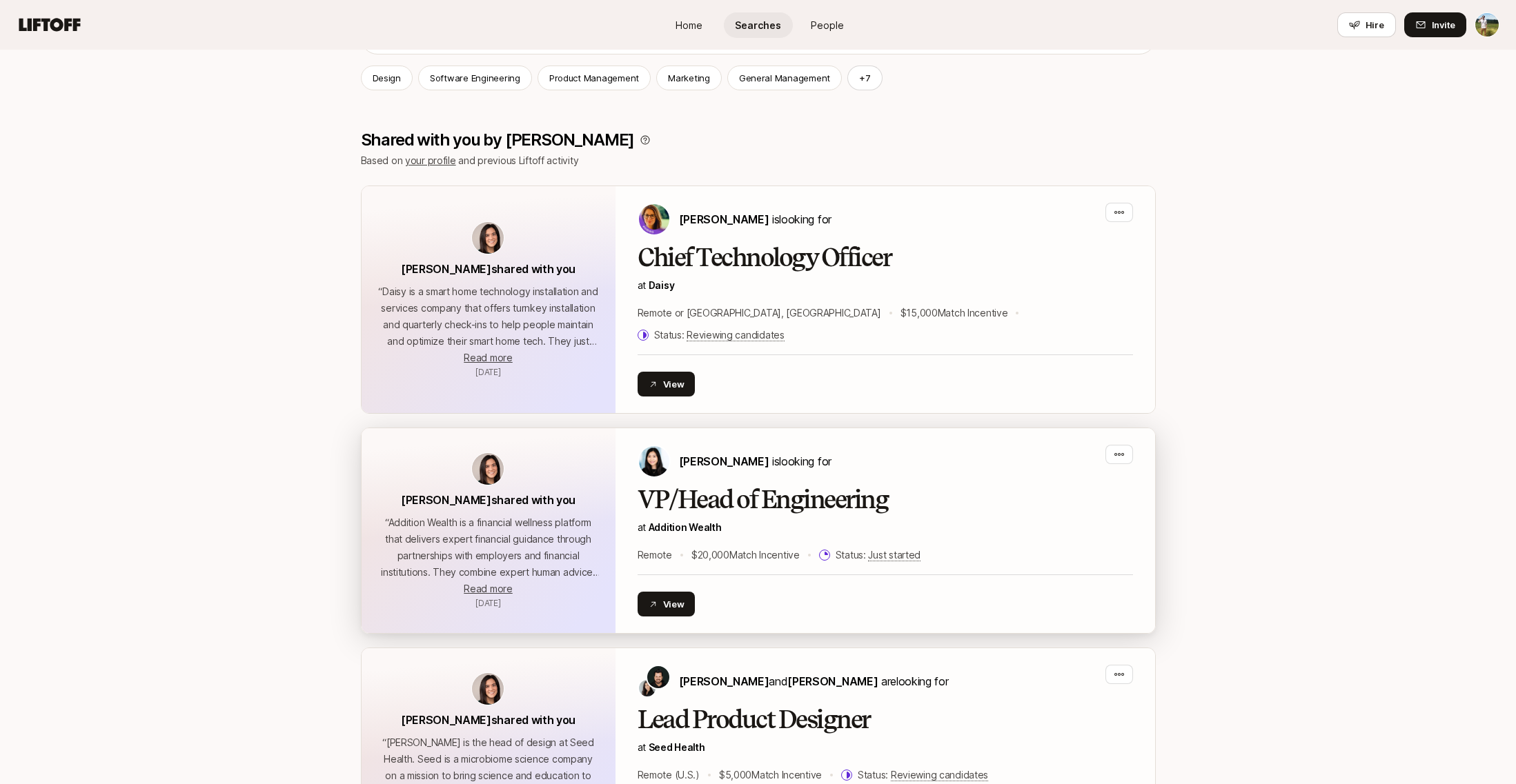
click at [711, 490] on h2 "VP/Head of Engineering" at bounding box center [885, 500] width 496 height 27
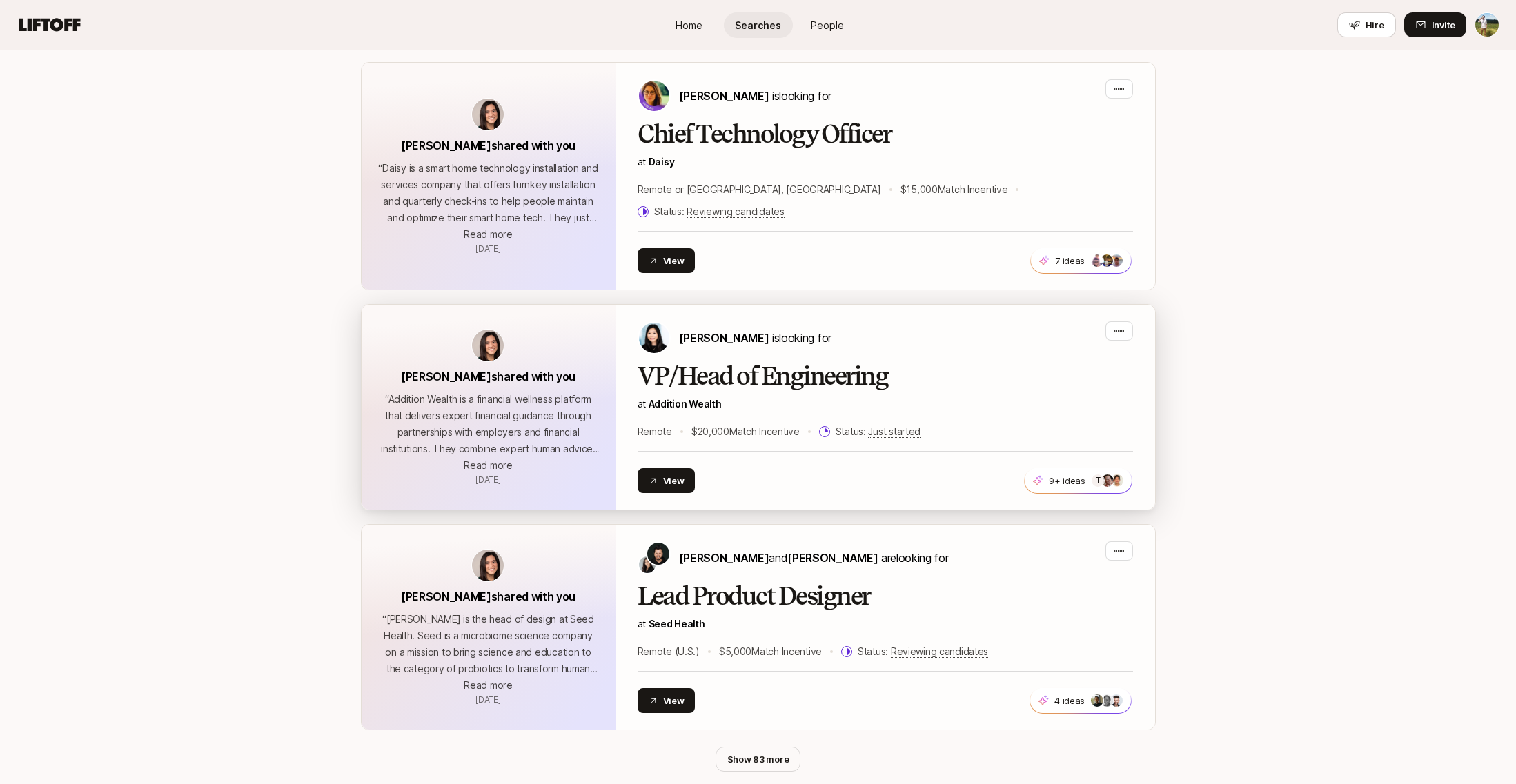
scroll to position [219, 0]
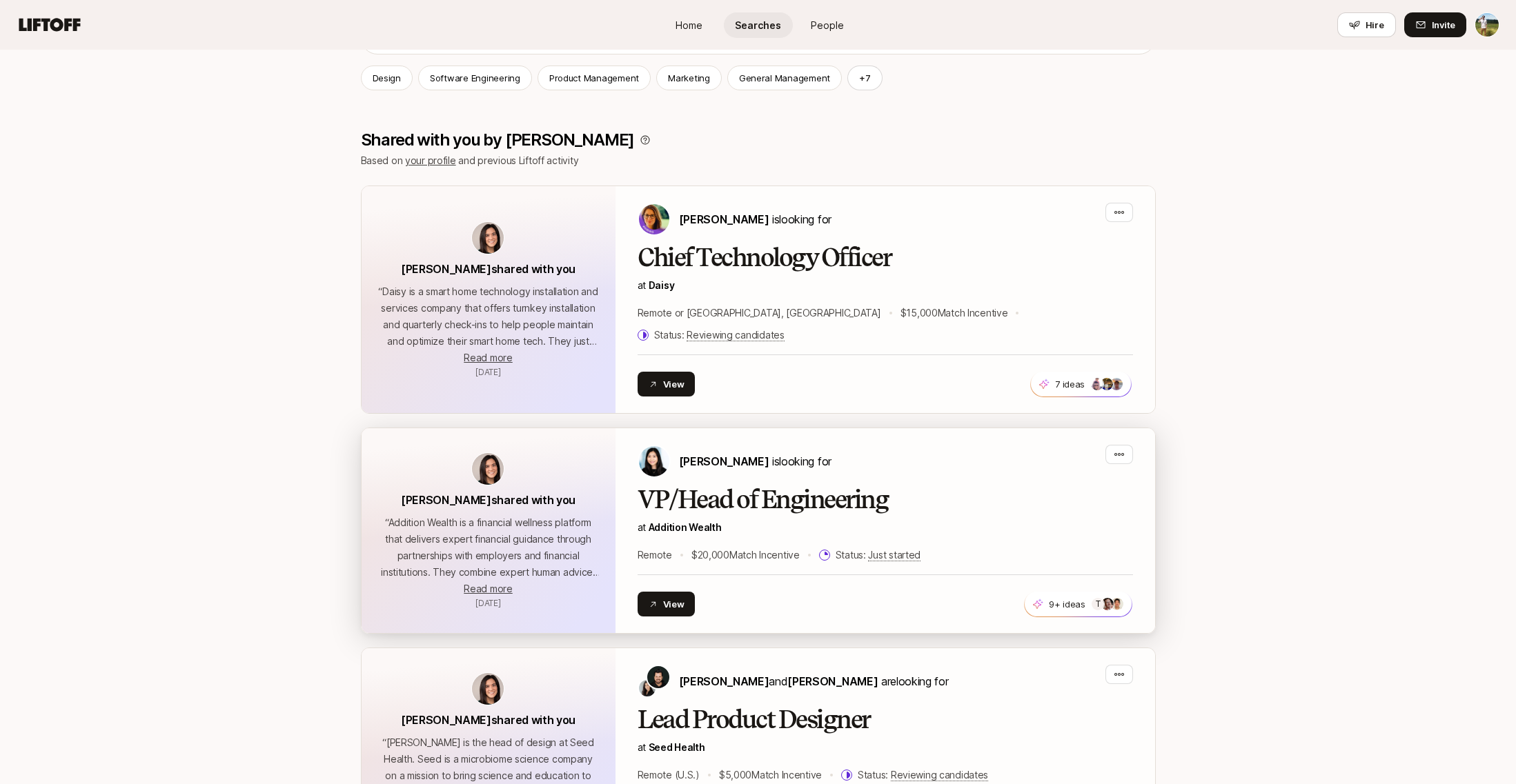
click at [751, 487] on h2 "VP/Head of Engineering" at bounding box center [885, 500] width 496 height 27
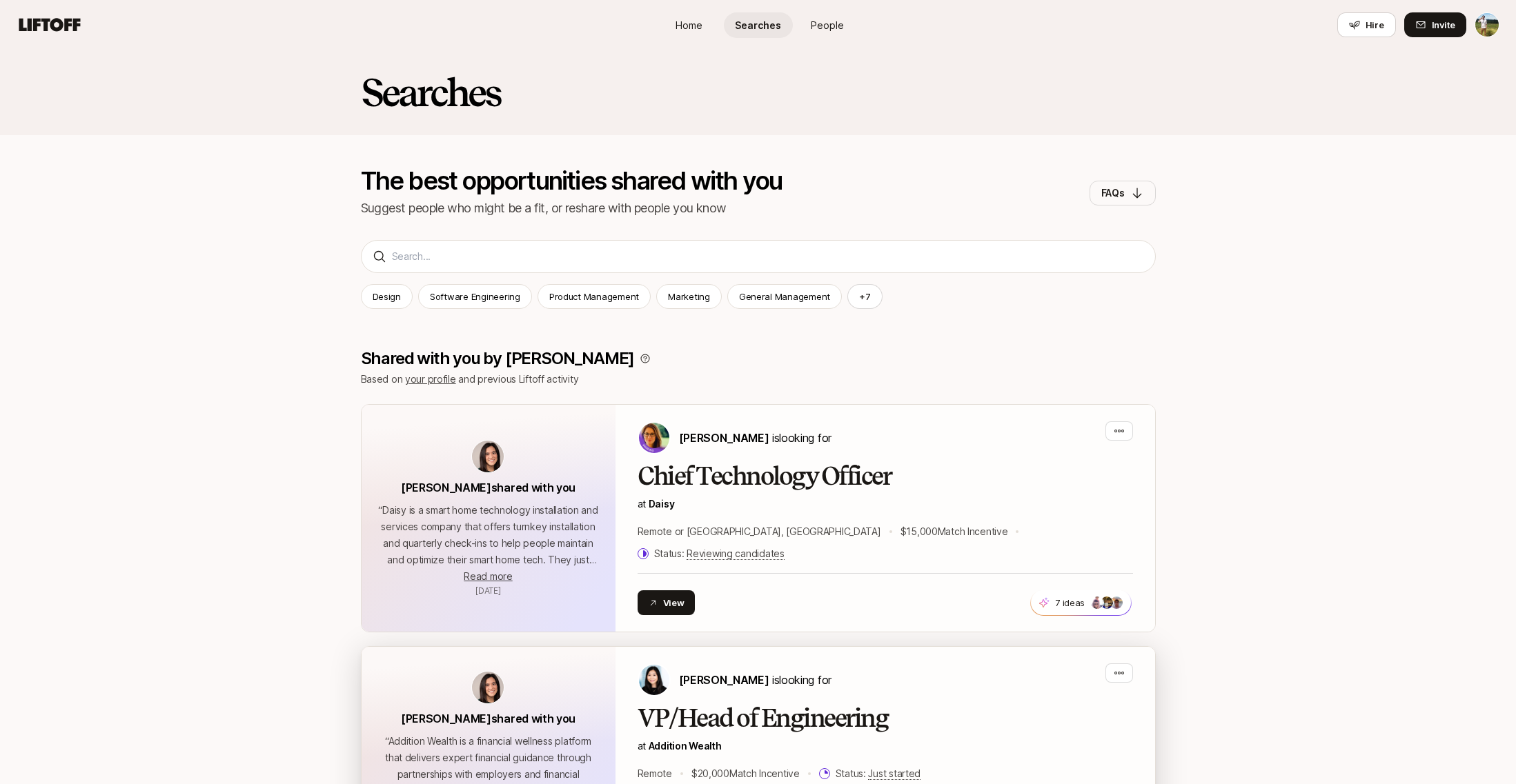
scroll to position [219, 0]
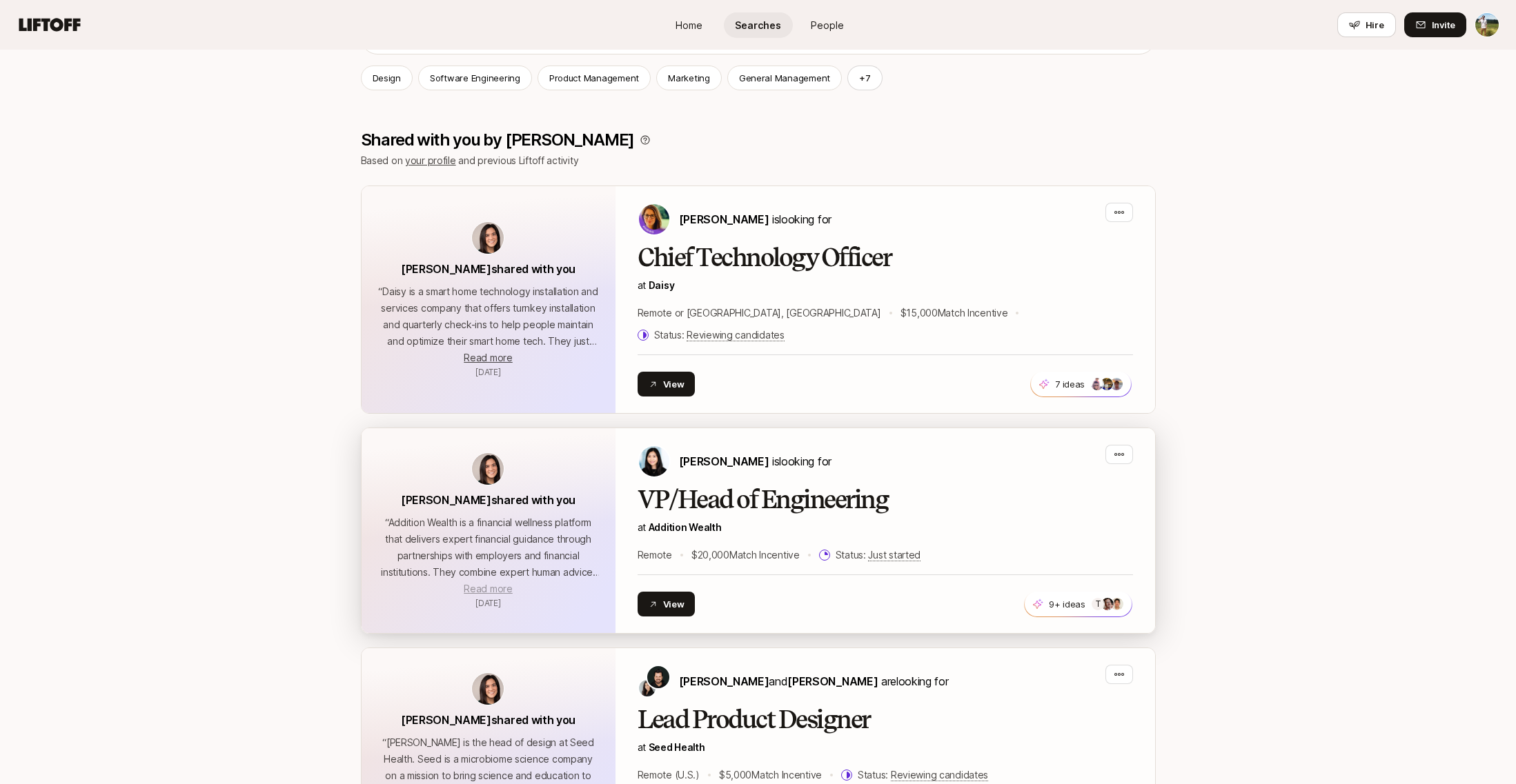
click at [480, 583] on span "Read more" at bounding box center [488, 589] width 49 height 12
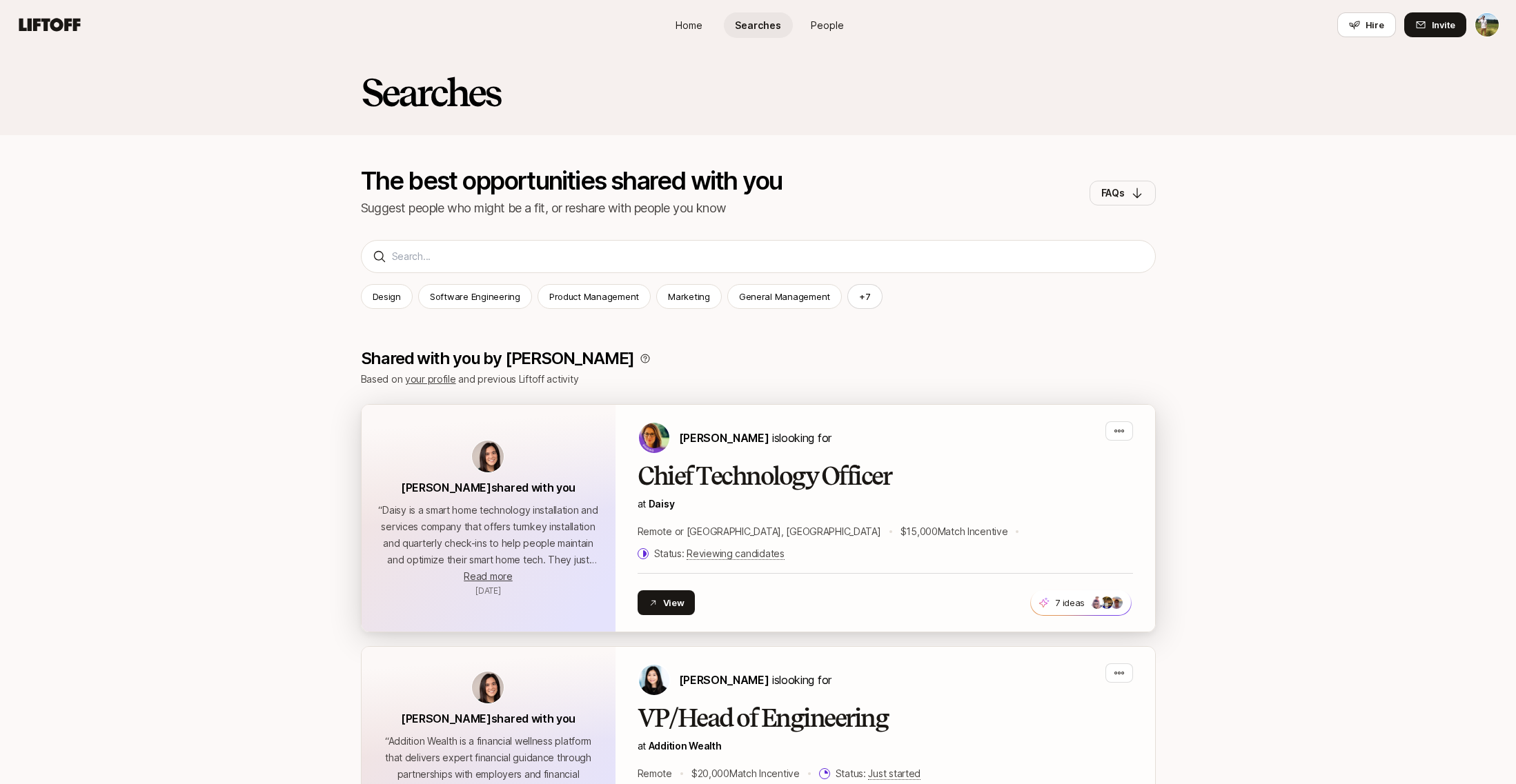
scroll to position [219, 0]
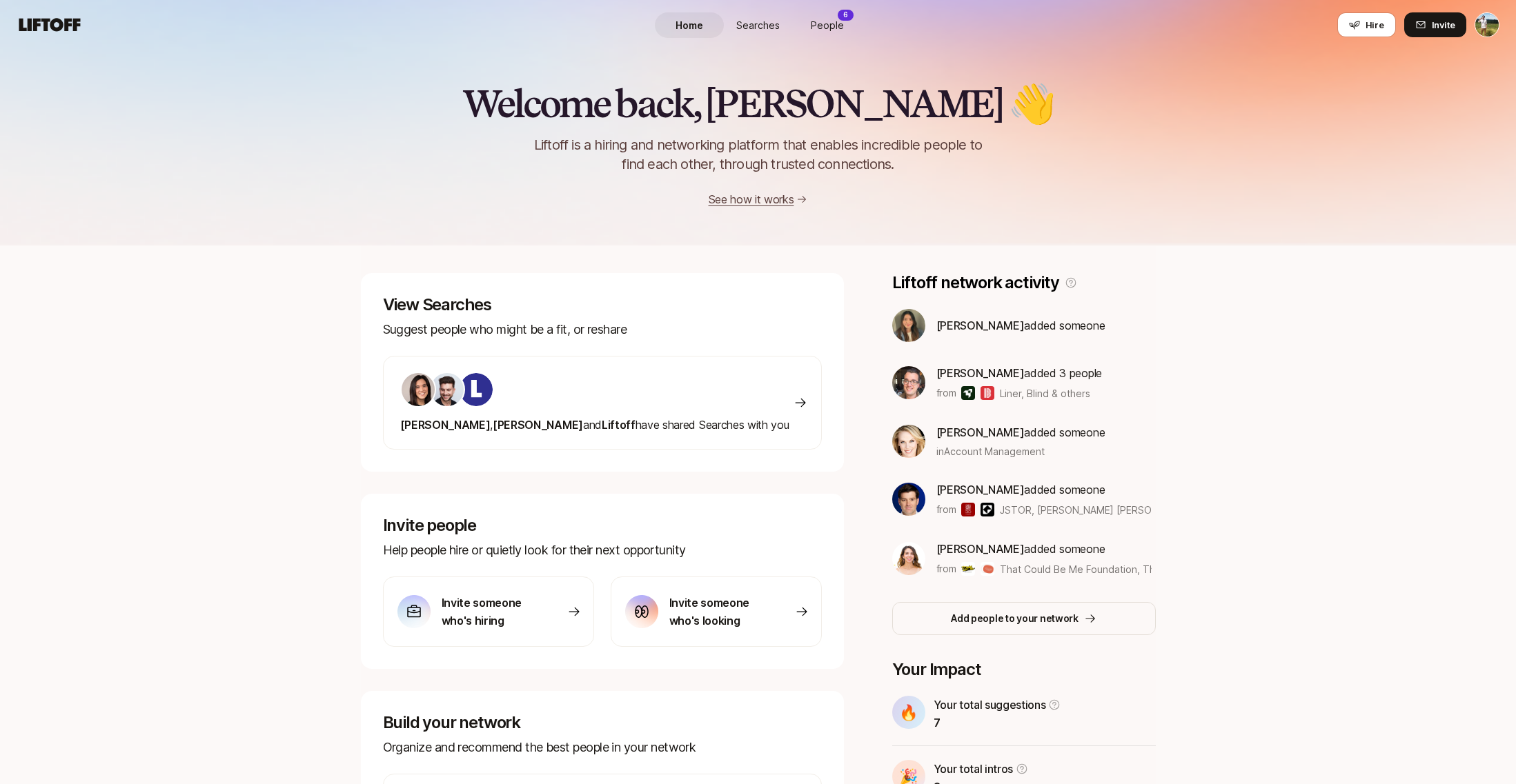
click at [817, 28] on span "People" at bounding box center [827, 24] width 33 height 15
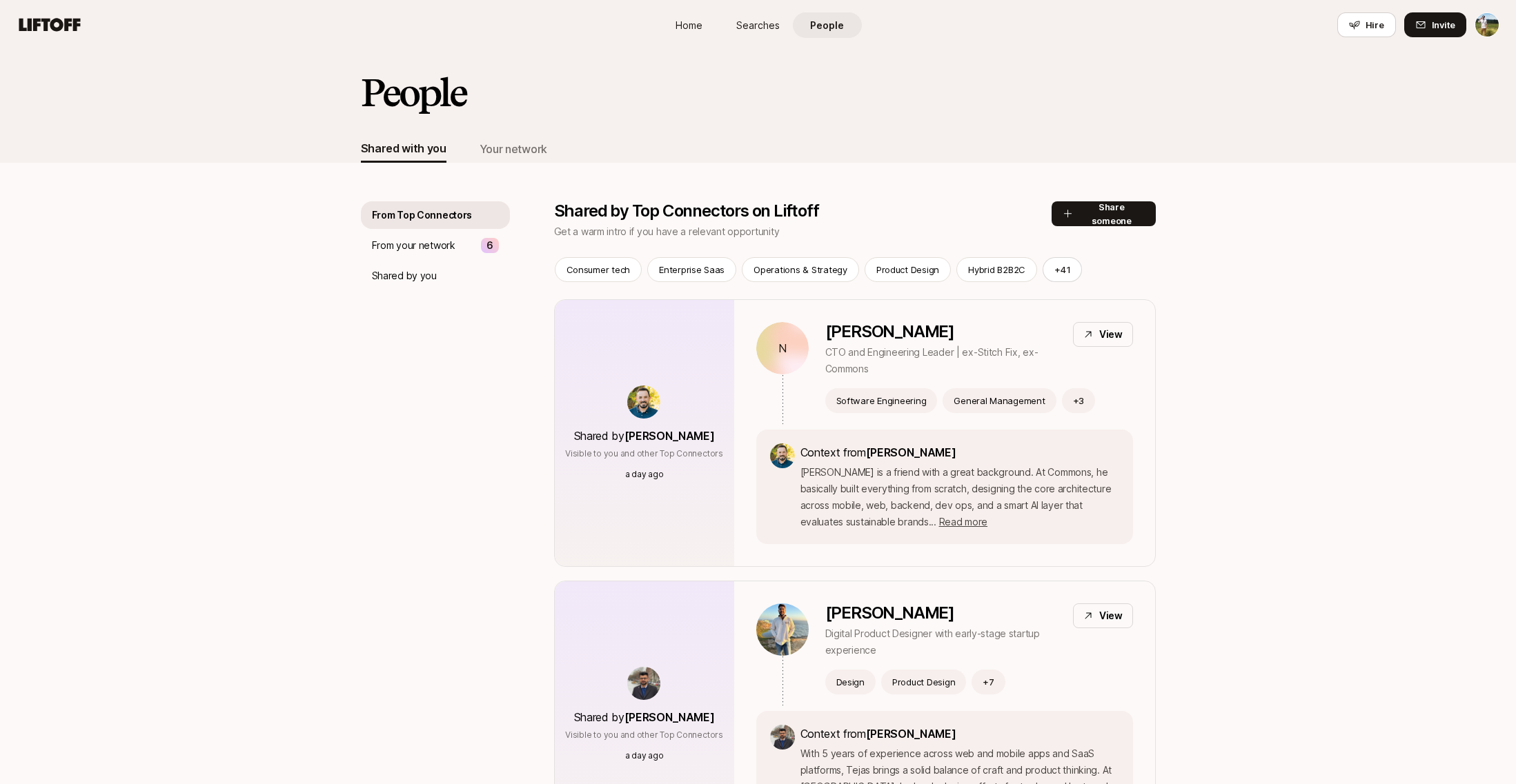
click at [695, 27] on span "Home" at bounding box center [689, 24] width 27 height 15
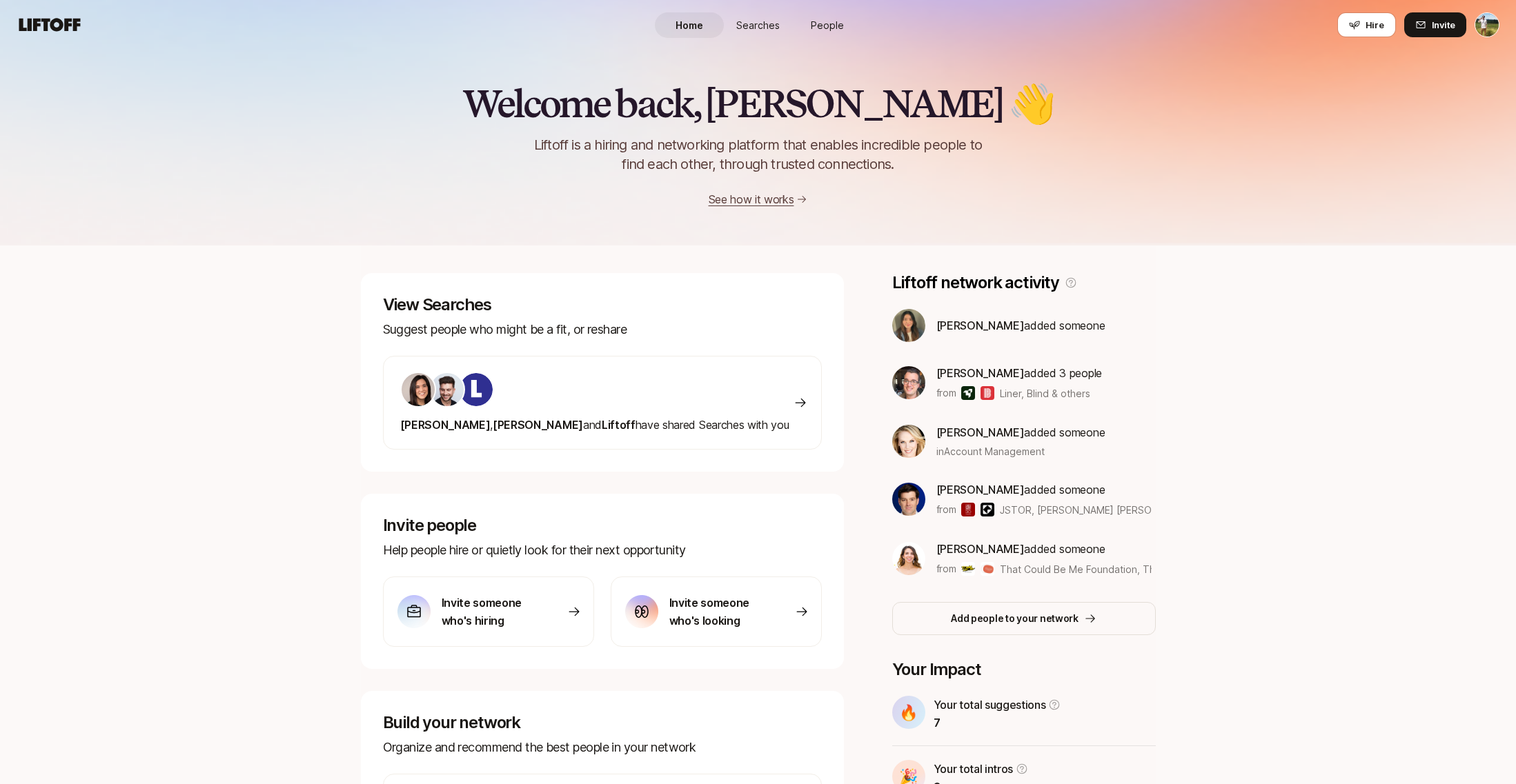
click at [751, 25] on span "Searches" at bounding box center [758, 24] width 44 height 15
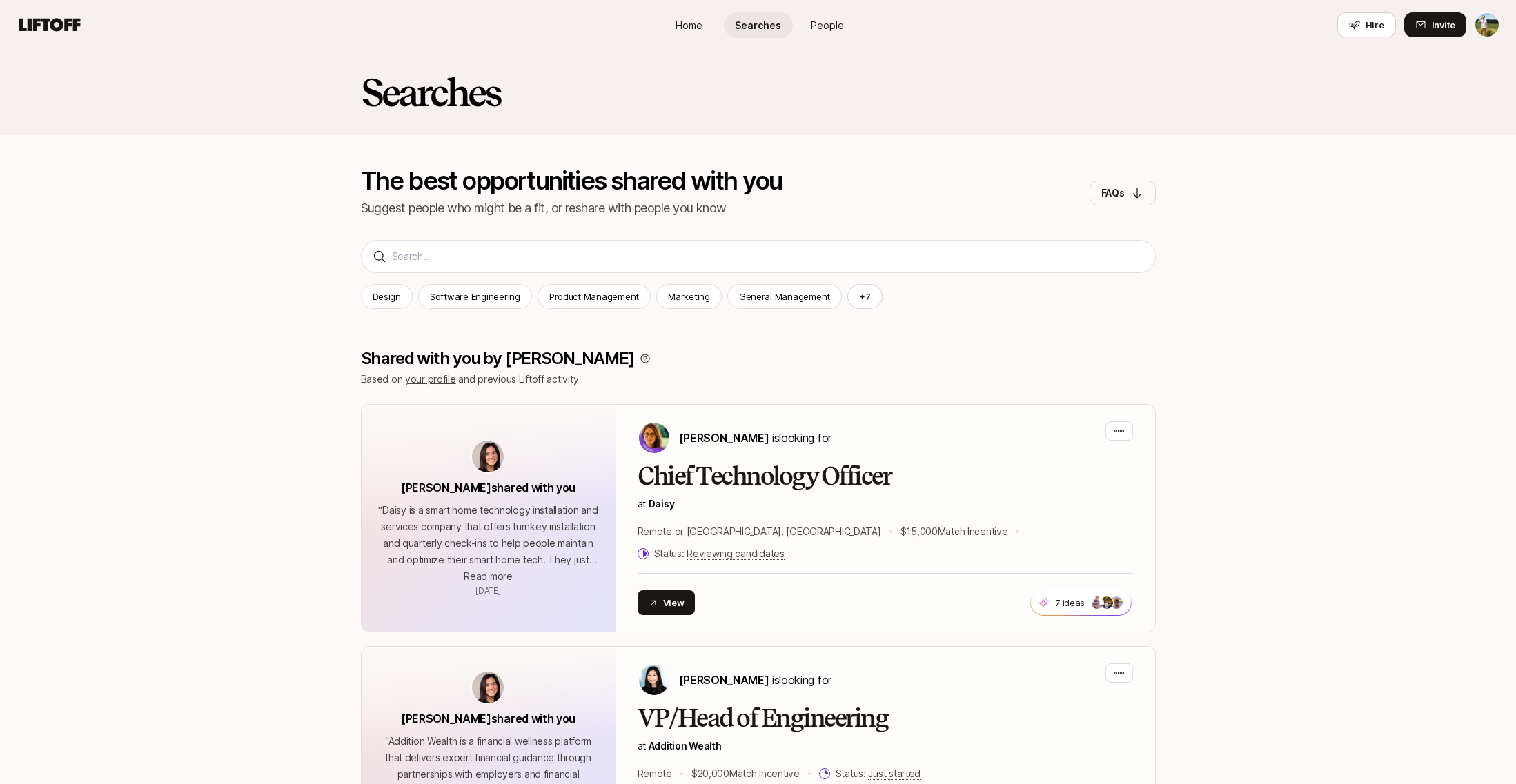
click at [364, 51] on div "Searches" at bounding box center [758, 92] width 1516 height 85
